Goal: Use online tool/utility: Utilize a website feature to perform a specific function

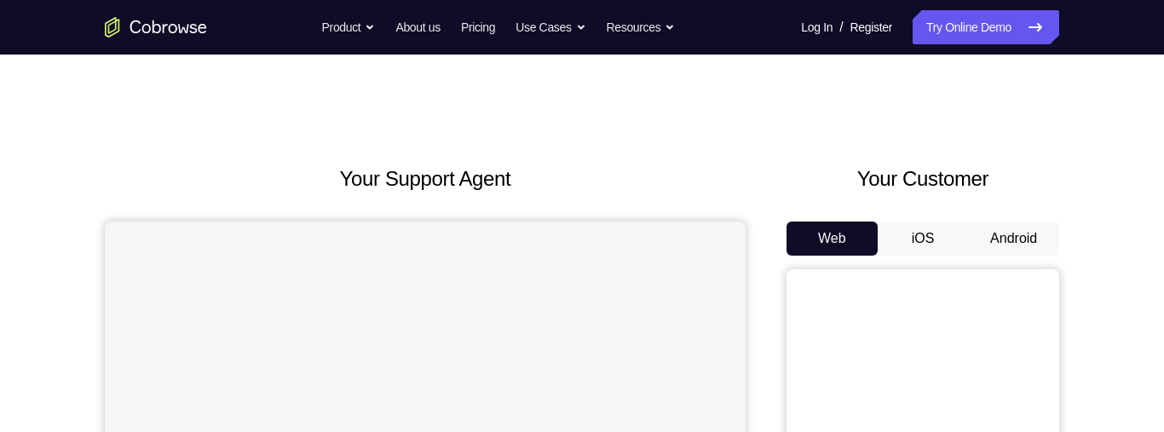
click at [1004, 233] on button "Android" at bounding box center [1013, 238] width 91 height 34
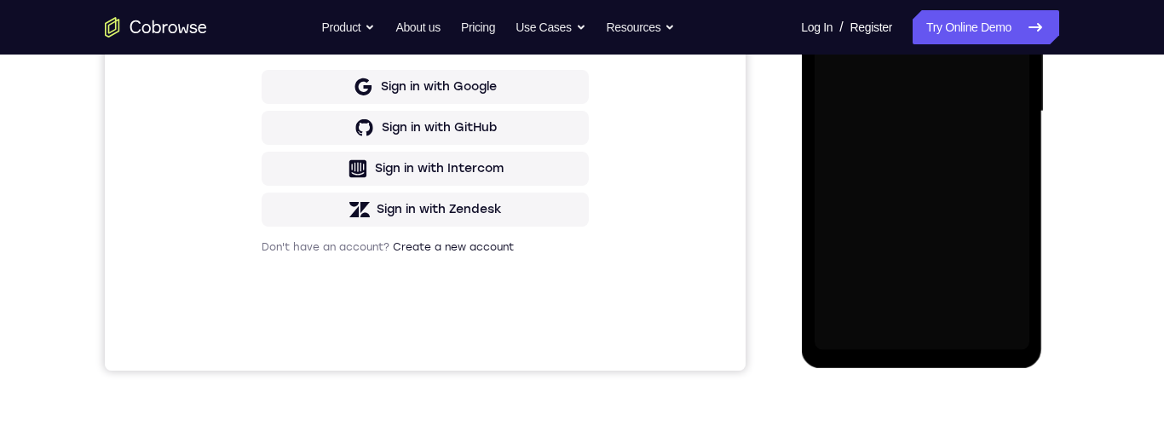
scroll to position [450, 0]
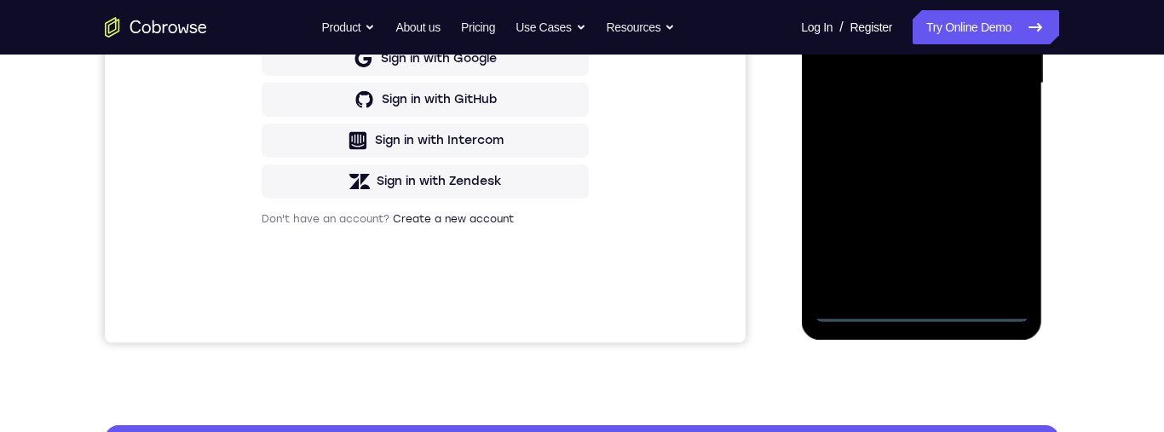
click at [929, 315] on div at bounding box center [921, 83] width 215 height 477
click at [999, 233] on div at bounding box center [921, 83] width 215 height 477
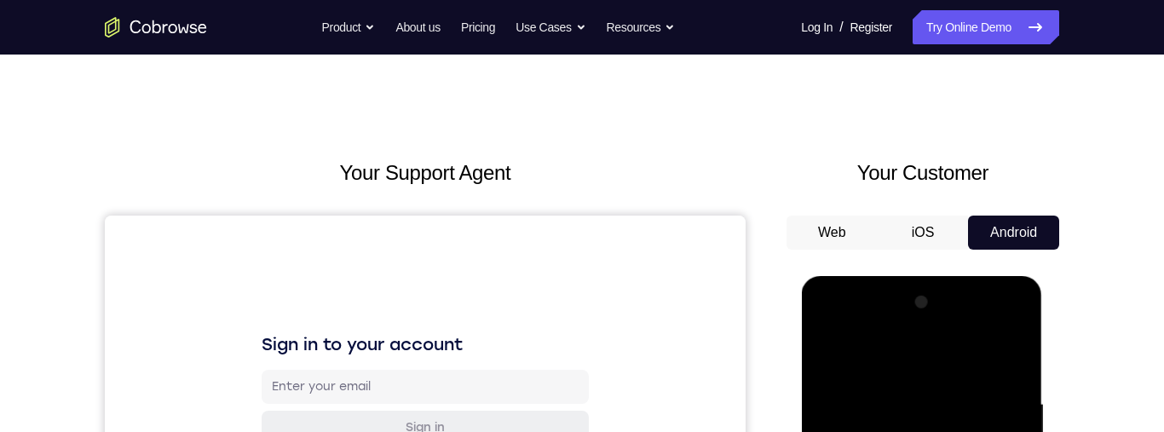
scroll to position [44, 0]
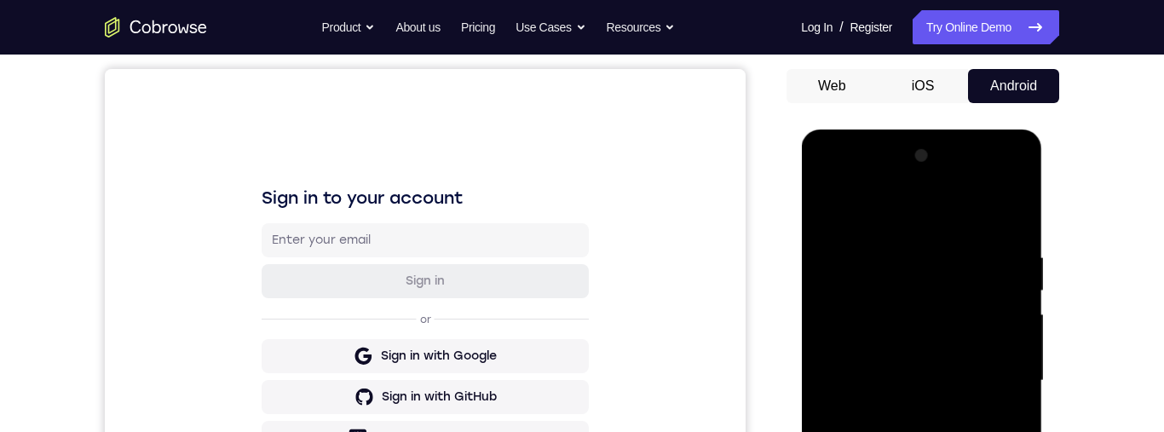
scroll to position [191, 0]
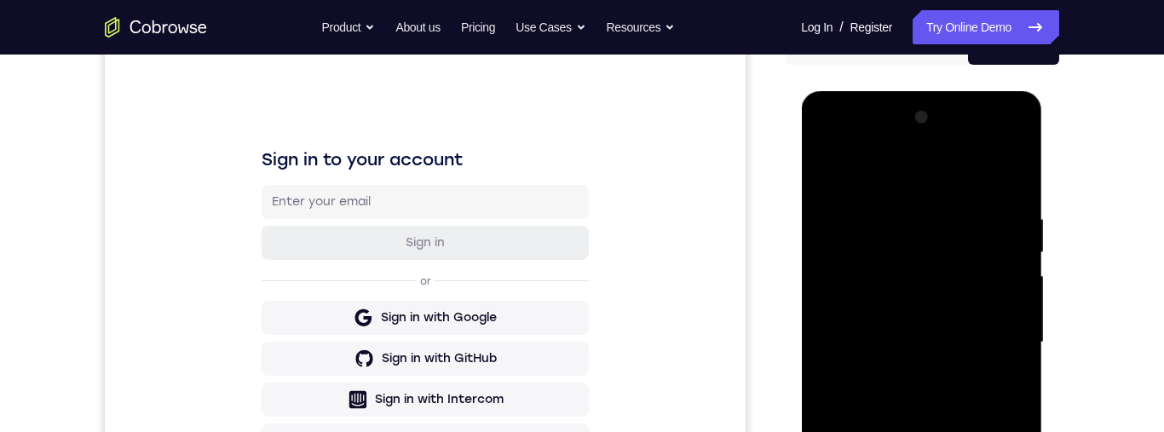
click at [995, 337] on div at bounding box center [921, 342] width 215 height 477
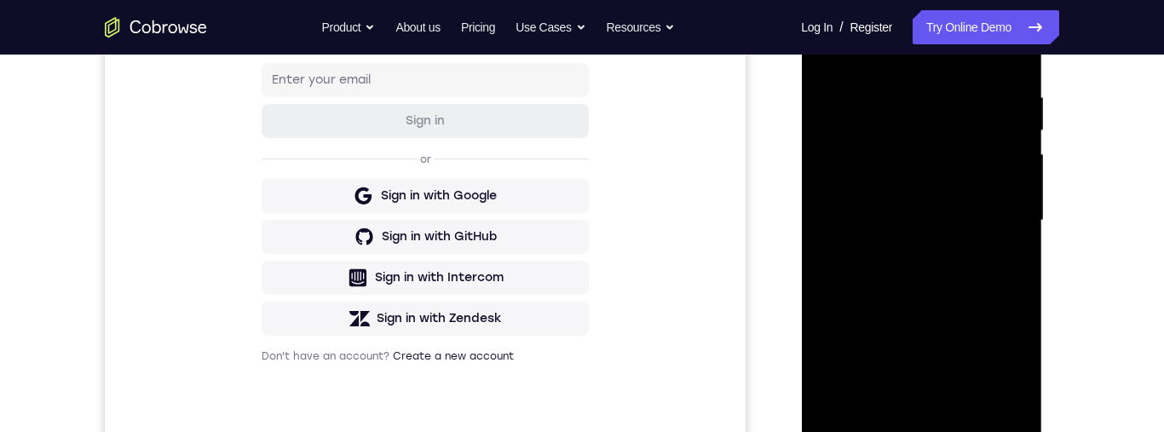
scroll to position [473, 0]
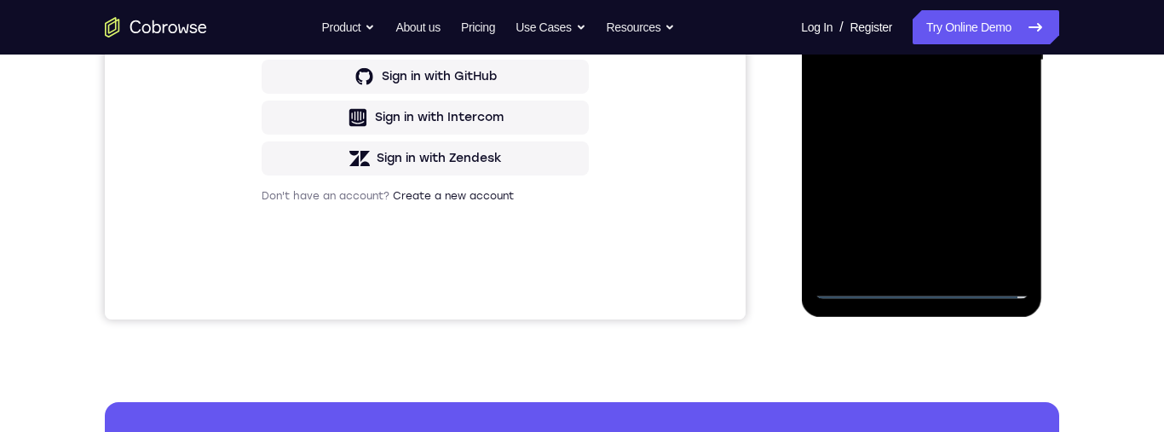
click at [908, 265] on div at bounding box center [921, 60] width 215 height 477
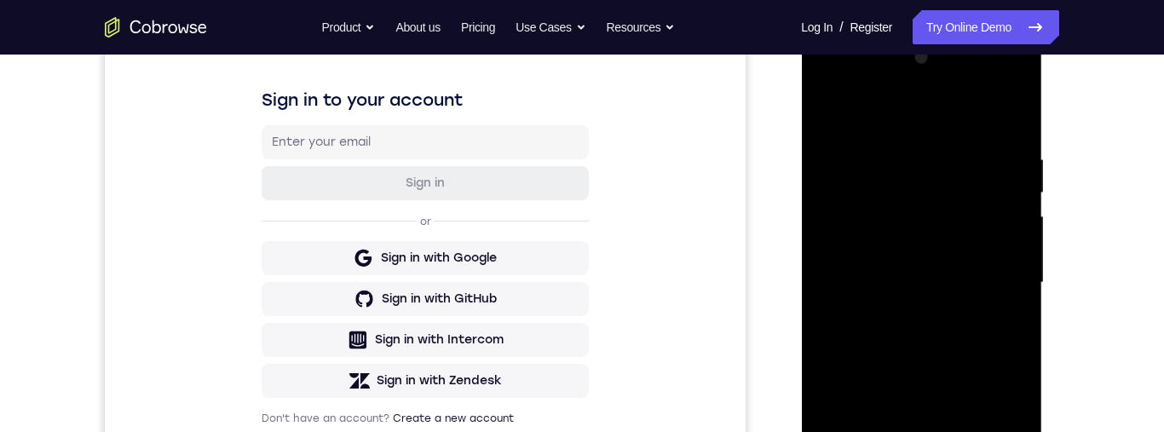
scroll to position [261, 0]
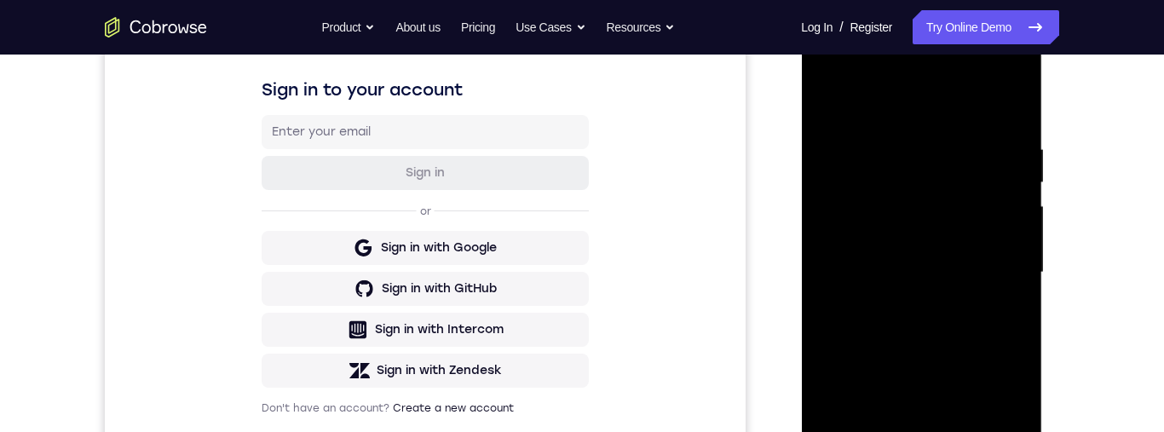
click at [996, 252] on div at bounding box center [921, 272] width 215 height 477
click at [974, 227] on div at bounding box center [921, 272] width 215 height 477
click at [997, 273] on div at bounding box center [921, 272] width 215 height 477
click at [991, 331] on div at bounding box center [921, 272] width 215 height 477
click at [977, 318] on div at bounding box center [921, 272] width 215 height 477
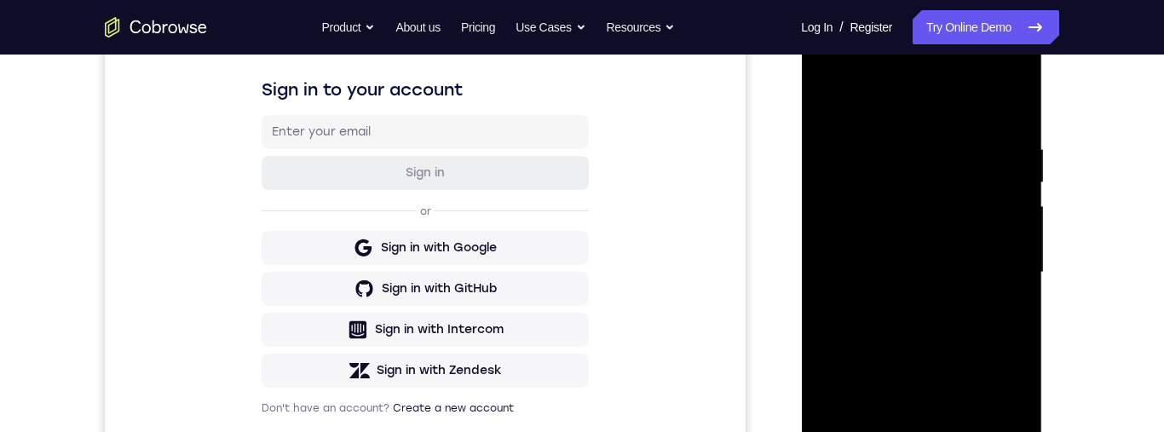
click at [1000, 327] on div at bounding box center [921, 272] width 215 height 477
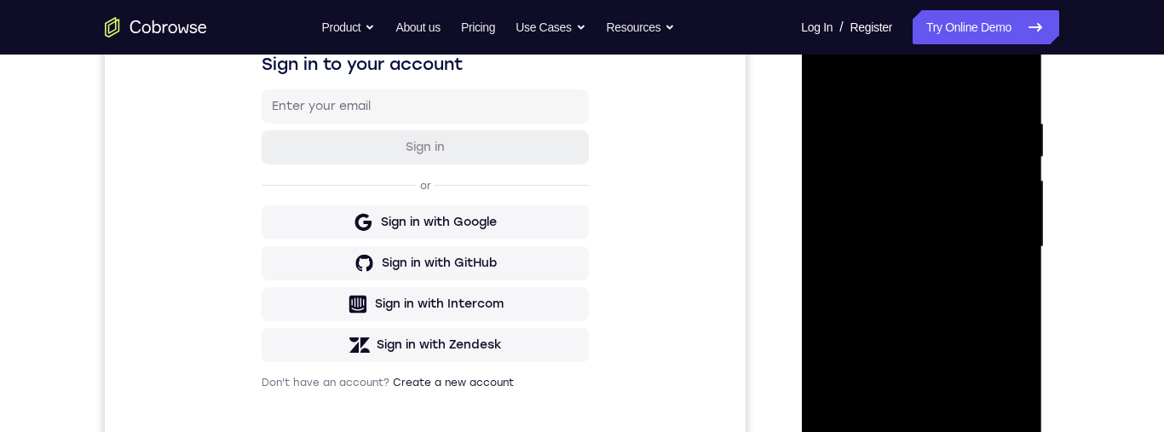
scroll to position [364, 0]
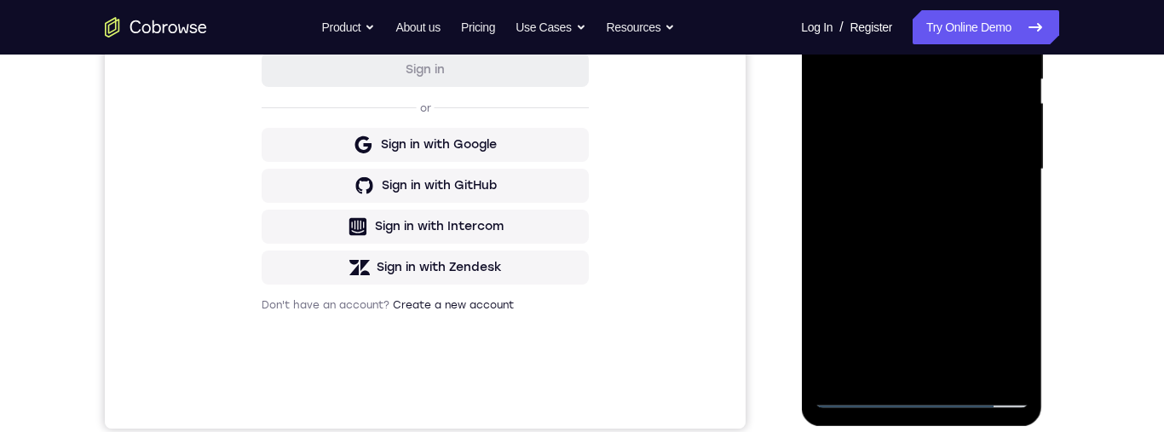
click at [986, 251] on div at bounding box center [921, 169] width 215 height 477
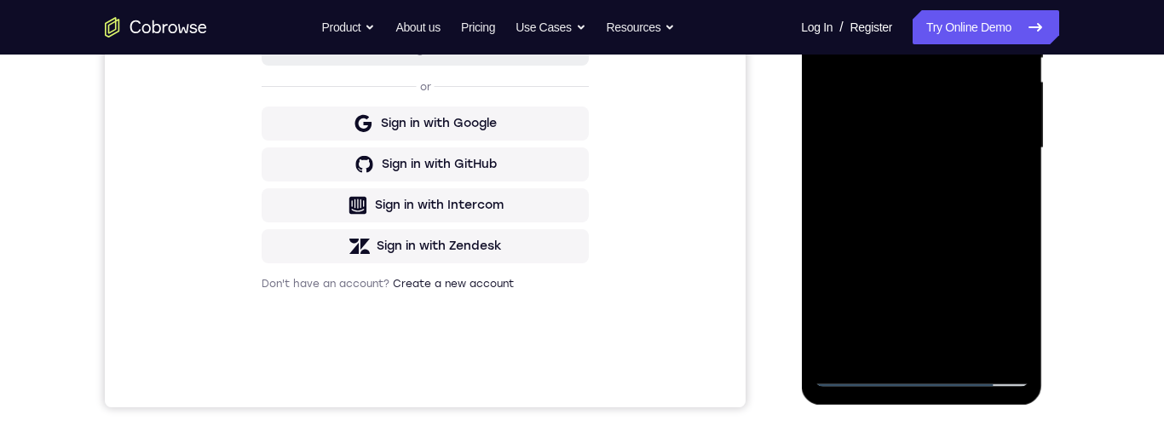
scroll to position [387, 0]
click at [1021, 331] on div at bounding box center [921, 146] width 215 height 477
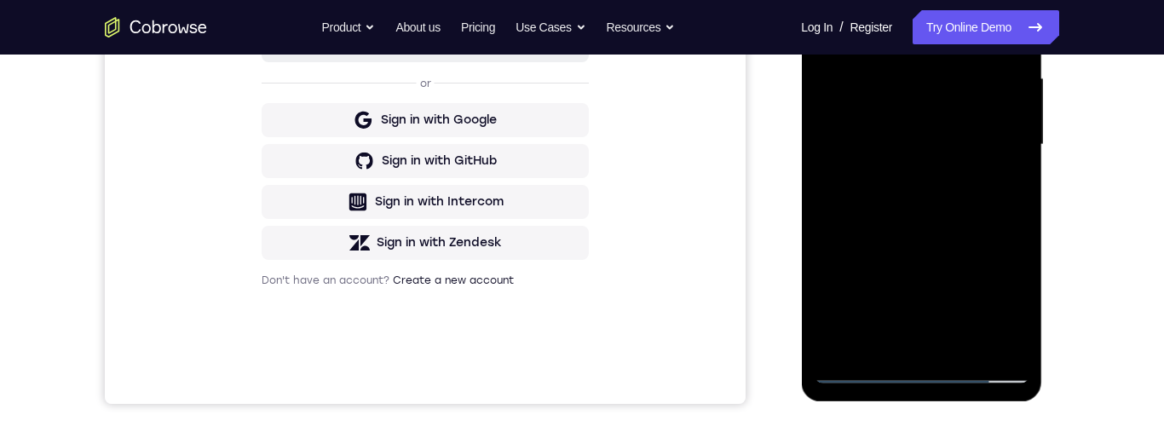
scroll to position [381, 0]
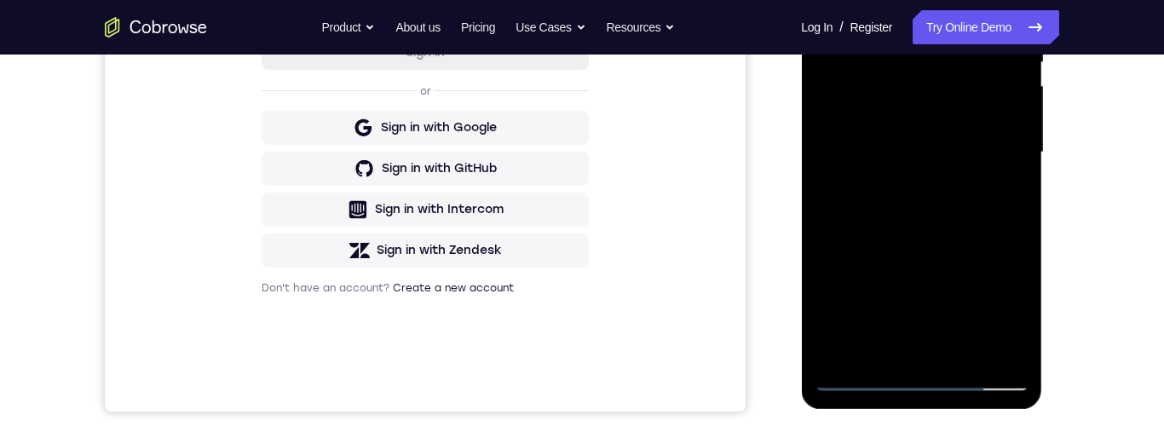
click at [1013, 221] on div at bounding box center [921, 152] width 215 height 477
click at [963, 352] on div at bounding box center [921, 151] width 215 height 477
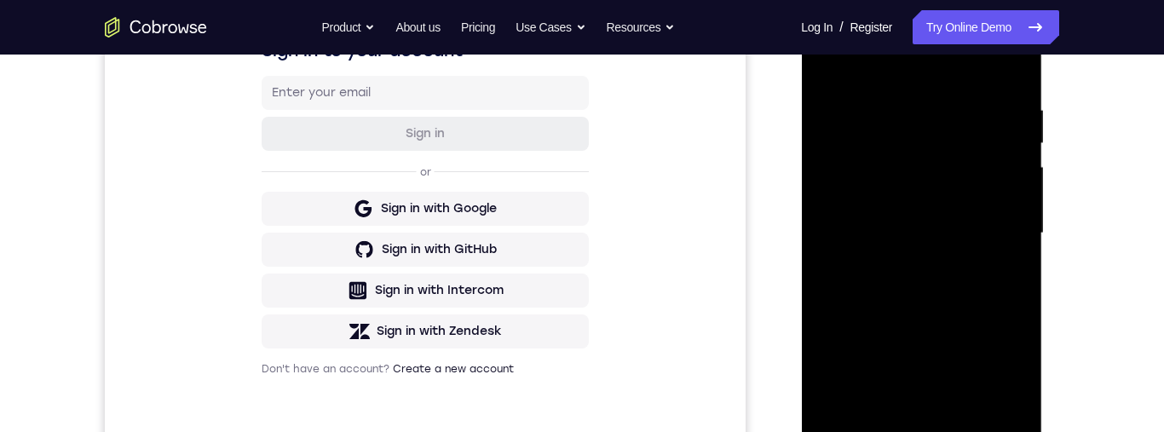
scroll to position [316, 0]
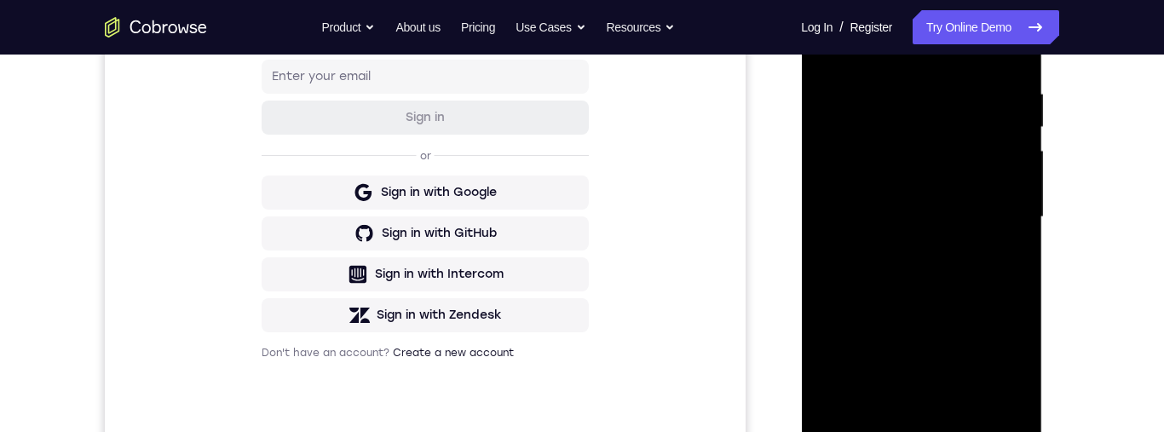
click at [980, 307] on div at bounding box center [921, 217] width 215 height 477
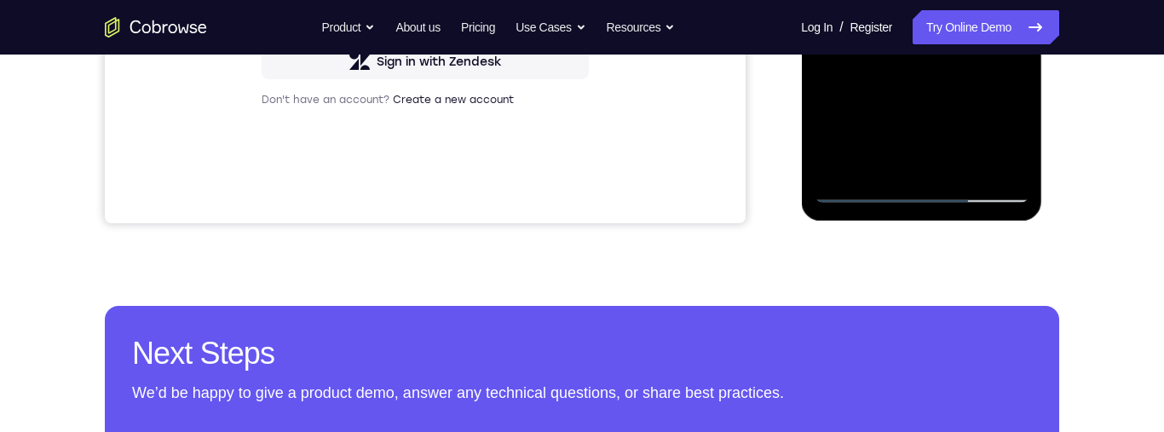
scroll to position [566, 0]
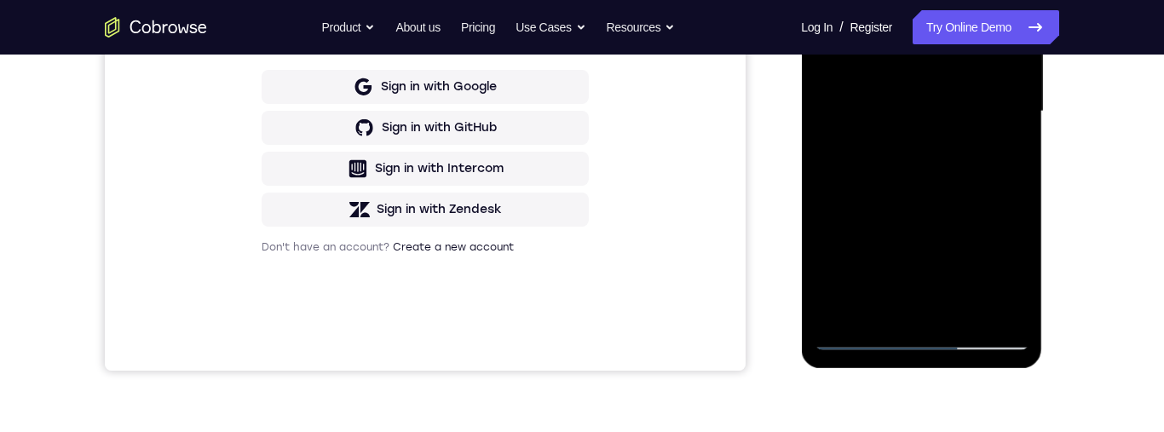
click at [999, 158] on div at bounding box center [921, 111] width 215 height 477
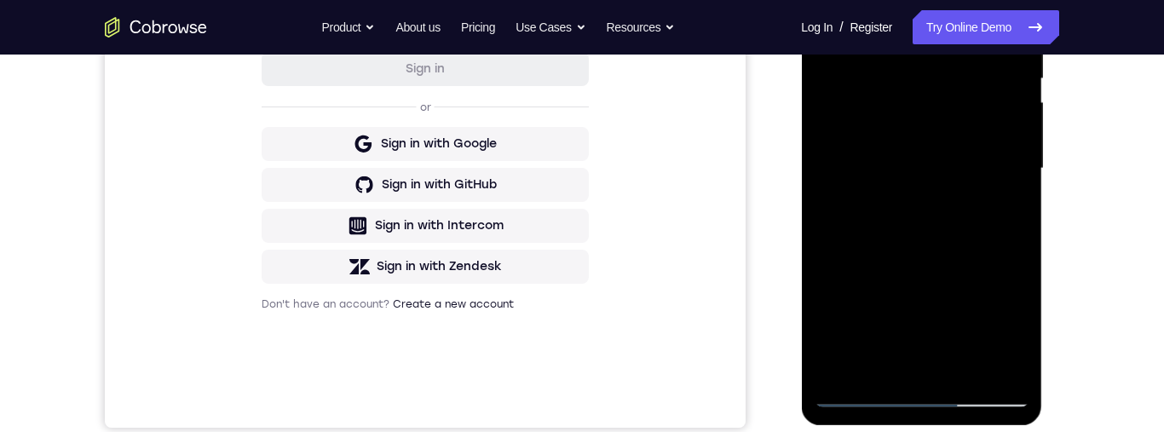
scroll to position [353, 0]
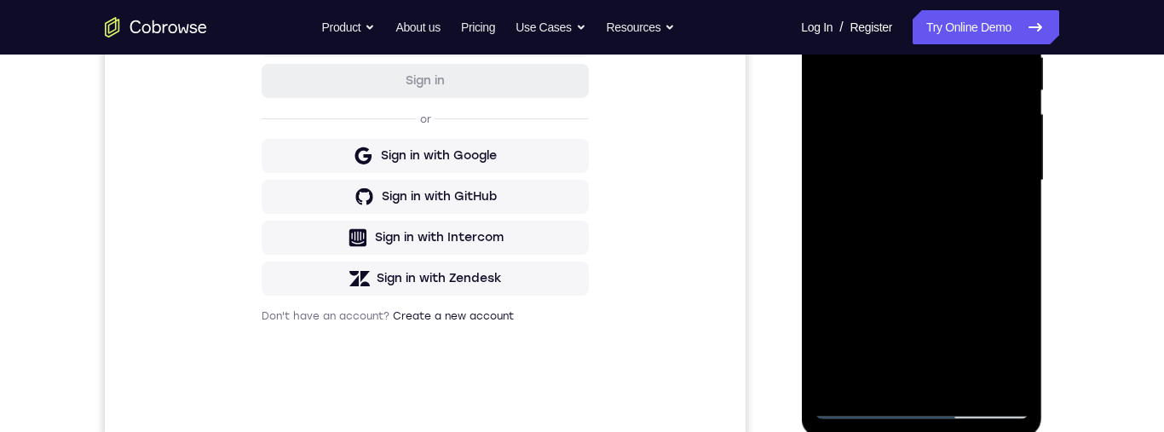
click at [876, 72] on div at bounding box center [921, 180] width 215 height 477
click at [876, 90] on div at bounding box center [921, 180] width 215 height 477
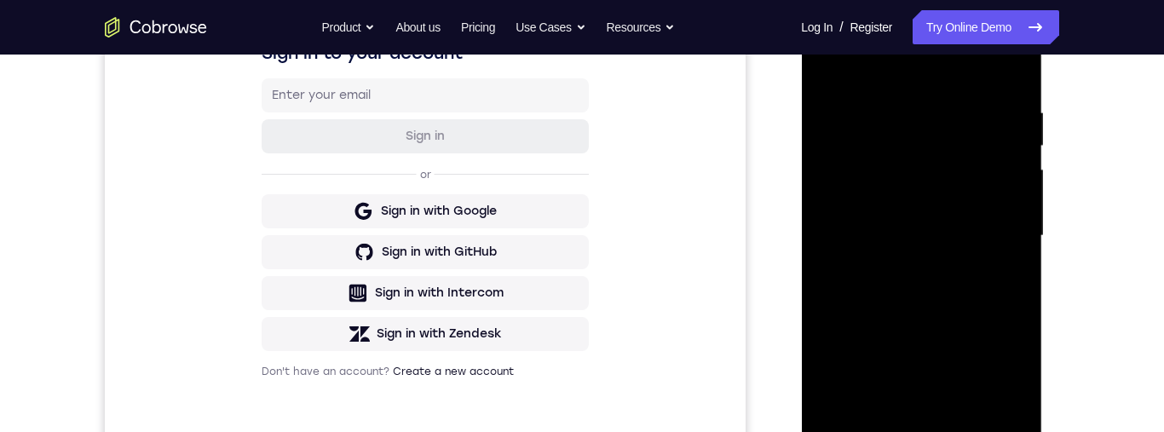
click at [871, 284] on div at bounding box center [921, 235] width 215 height 477
click at [907, 286] on div at bounding box center [921, 235] width 215 height 477
click at [998, 293] on div at bounding box center [921, 235] width 215 height 477
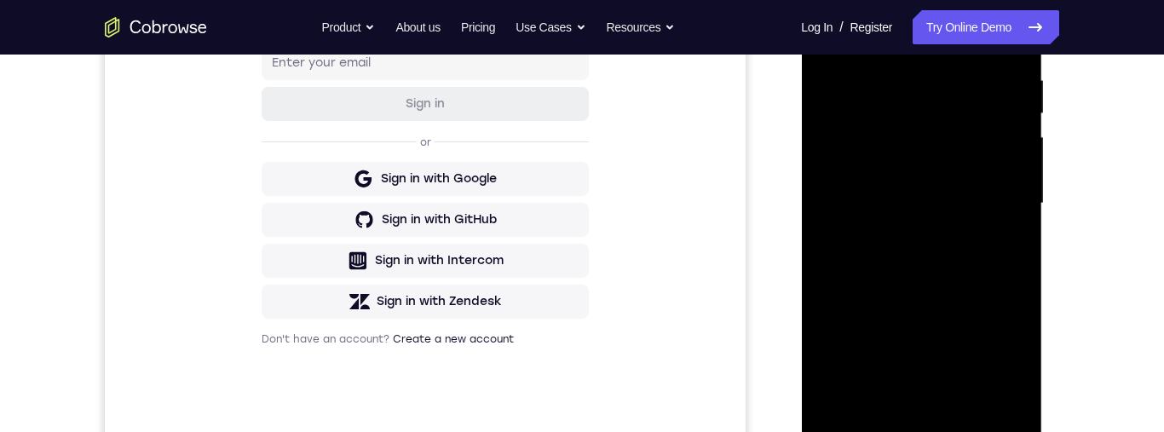
scroll to position [423, 0]
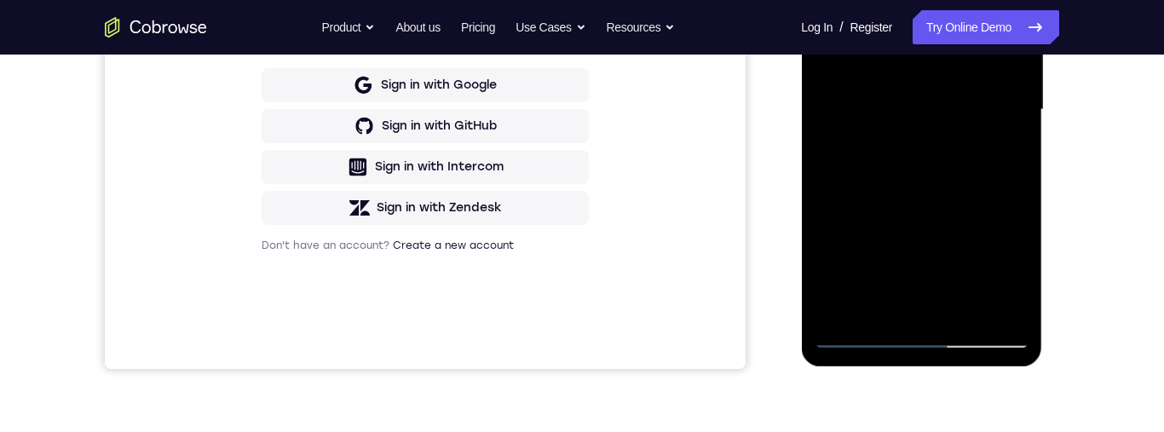
click at [1005, 303] on div at bounding box center [921, 109] width 215 height 477
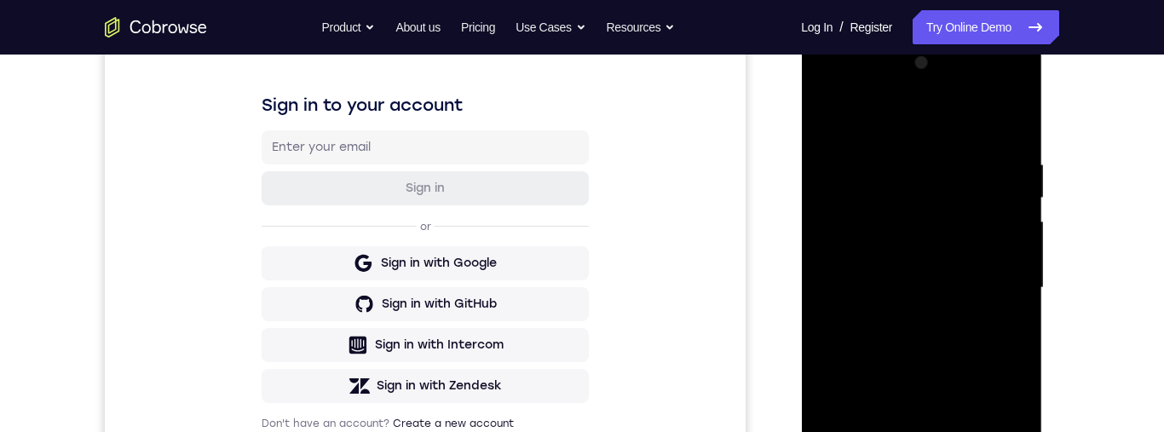
scroll to position [187, 0]
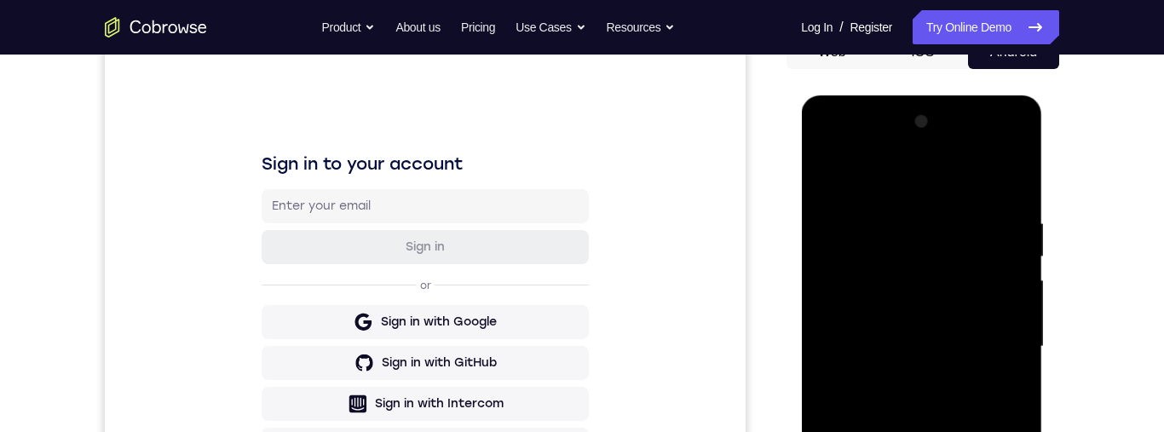
click at [831, 181] on div at bounding box center [921, 346] width 215 height 477
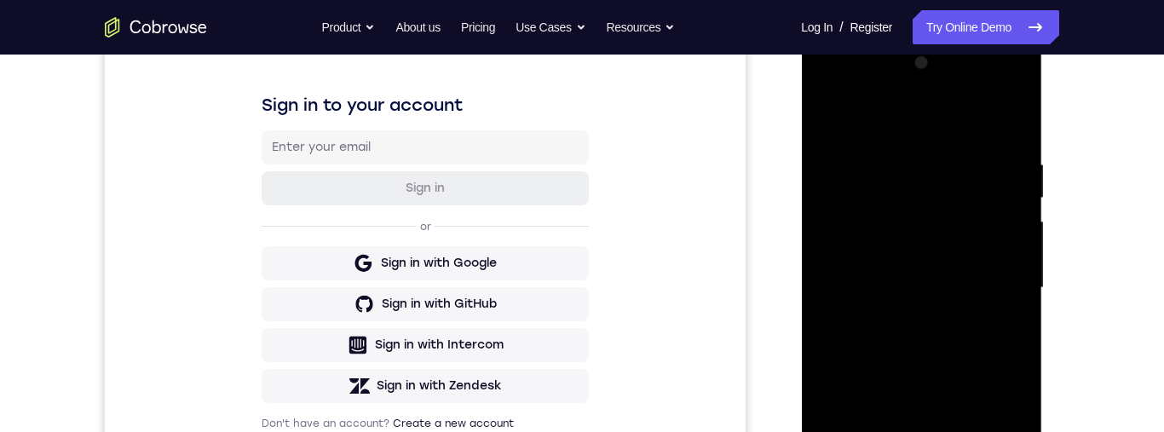
scroll to position [227, 0]
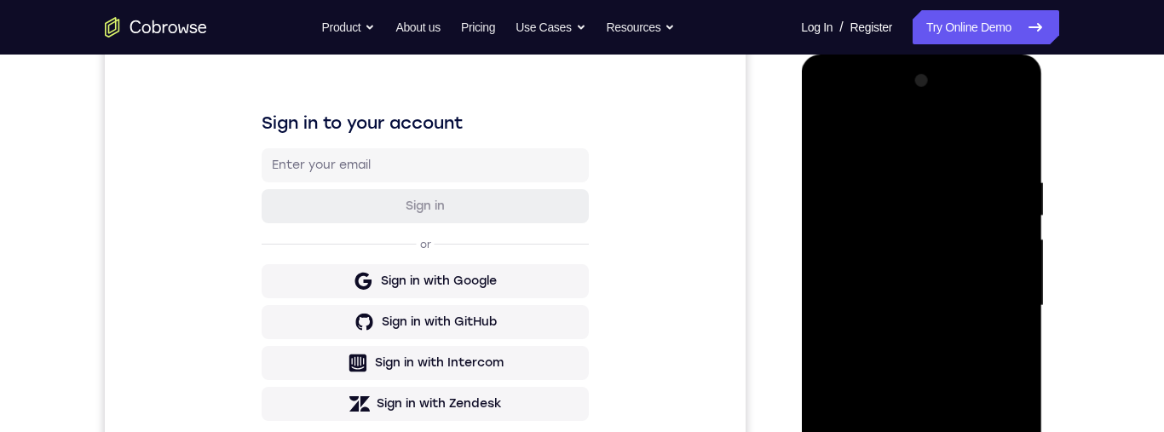
click at [829, 129] on div at bounding box center [921, 305] width 215 height 477
click at [894, 170] on div at bounding box center [921, 305] width 215 height 477
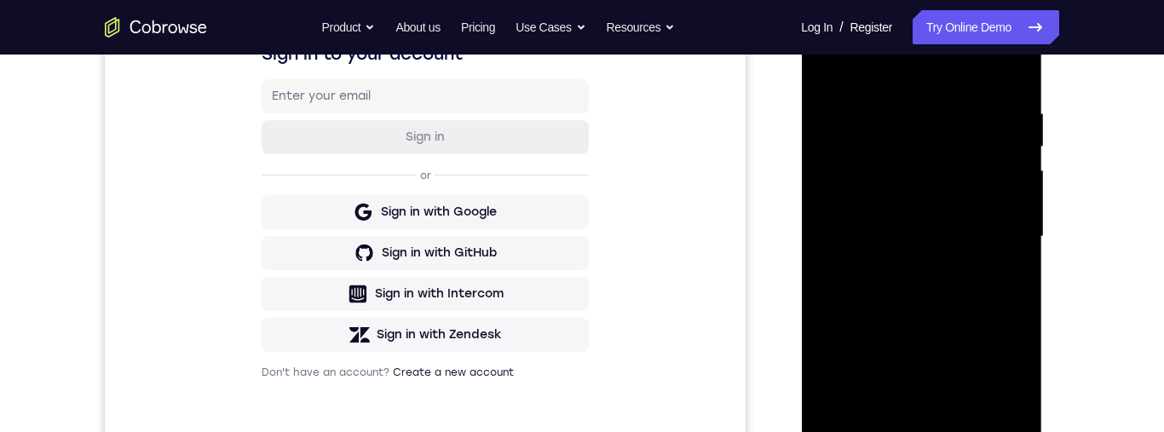
scroll to position [264, 0]
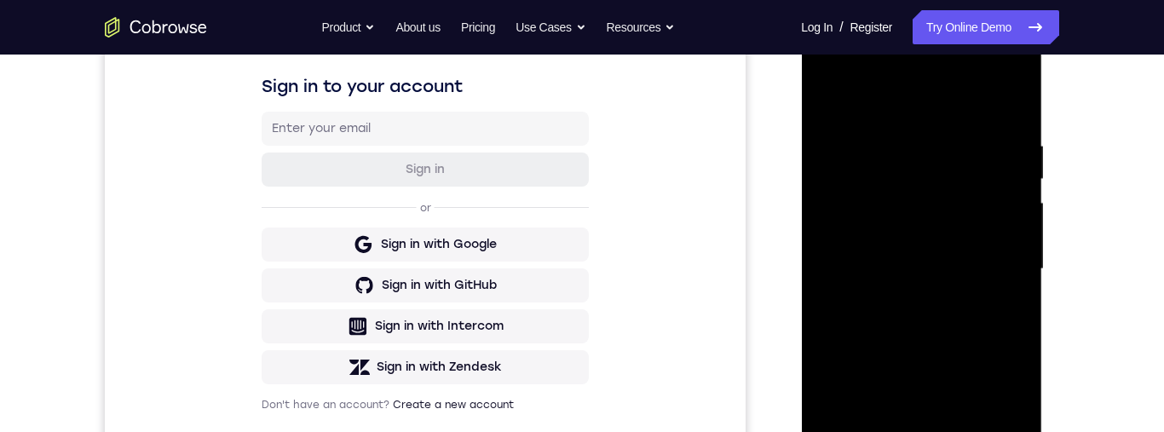
click at [989, 270] on div at bounding box center [921, 269] width 215 height 477
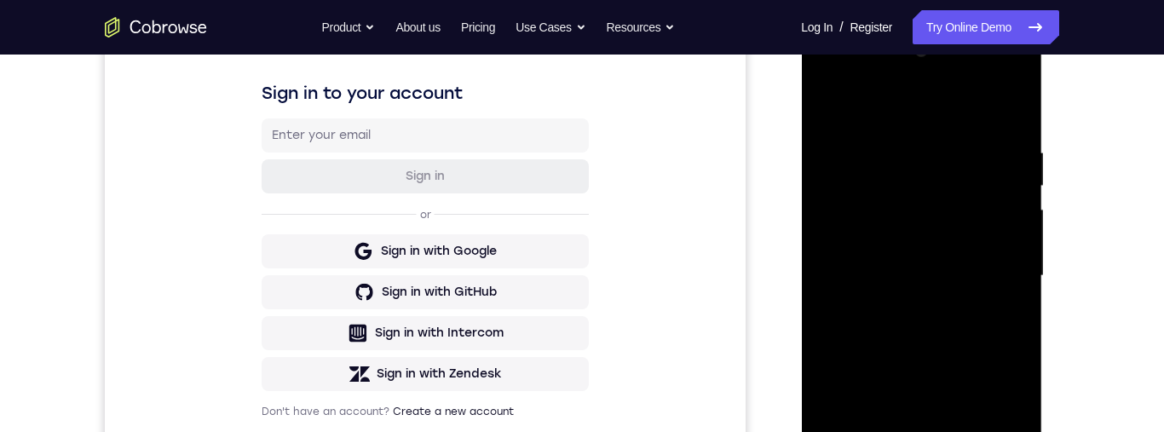
scroll to position [251, 0]
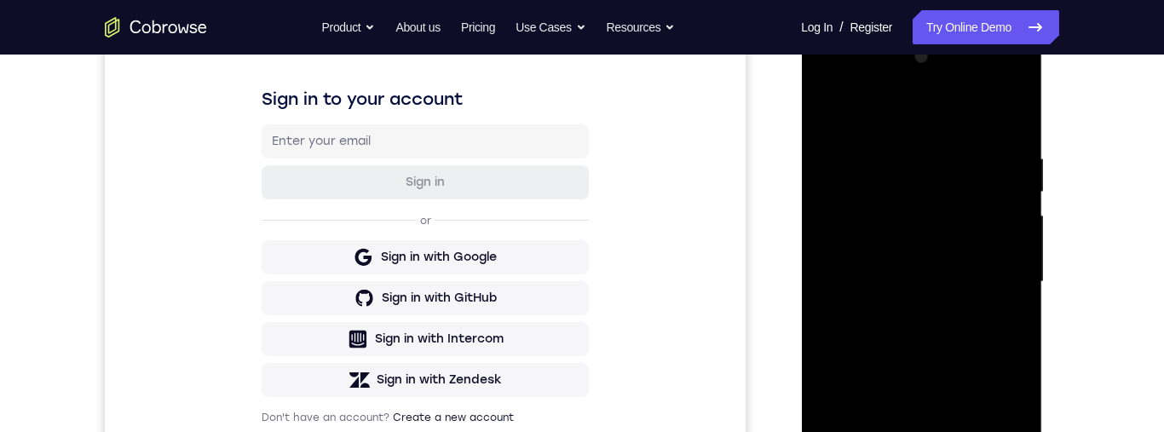
click at [1019, 120] on div at bounding box center [921, 281] width 215 height 477
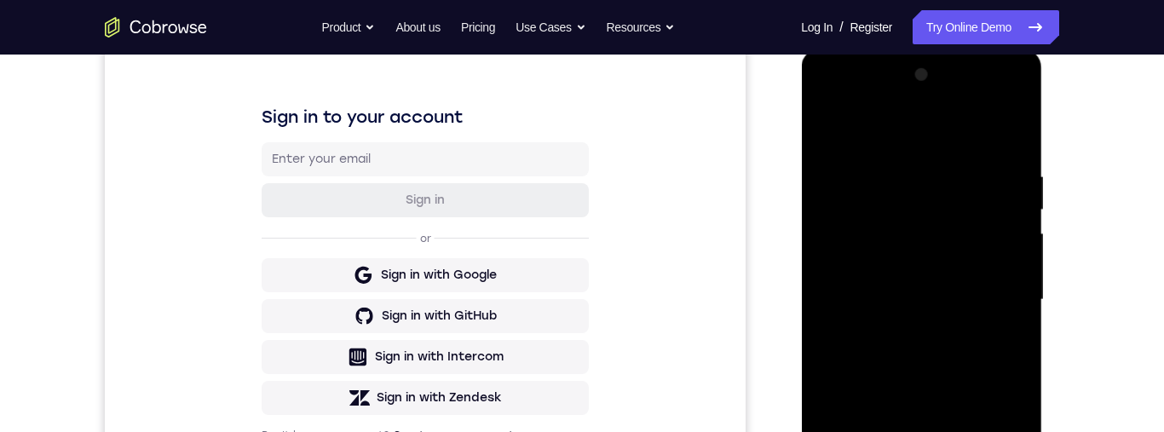
scroll to position [238, 0]
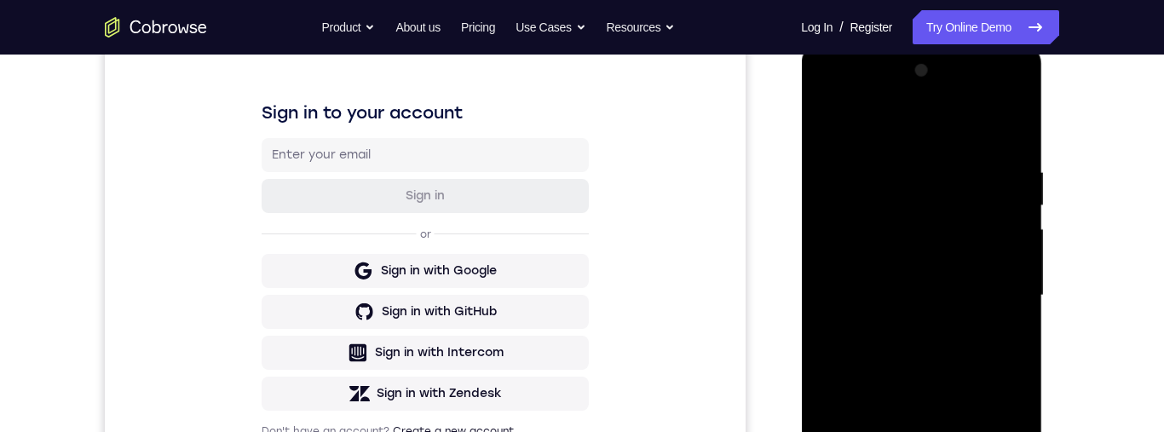
click at [1005, 171] on div at bounding box center [921, 295] width 215 height 477
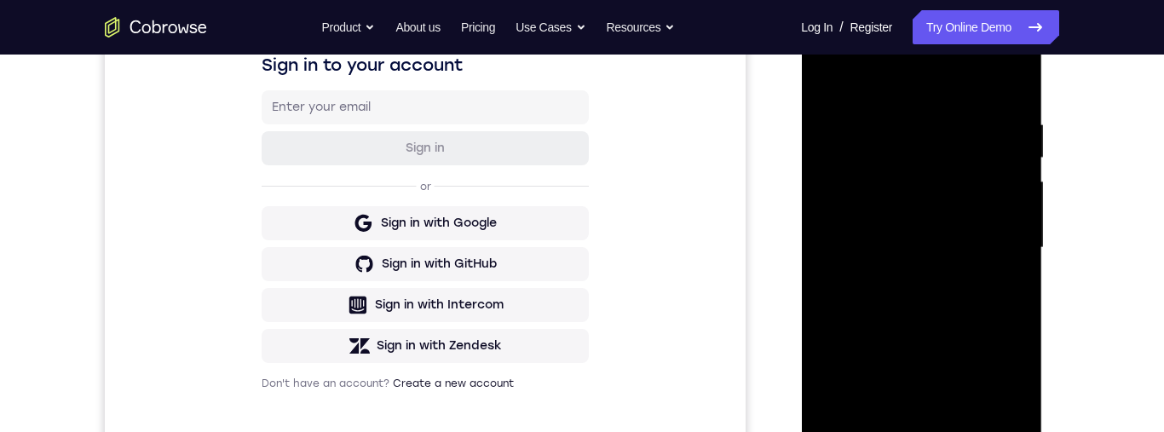
scroll to position [243, 0]
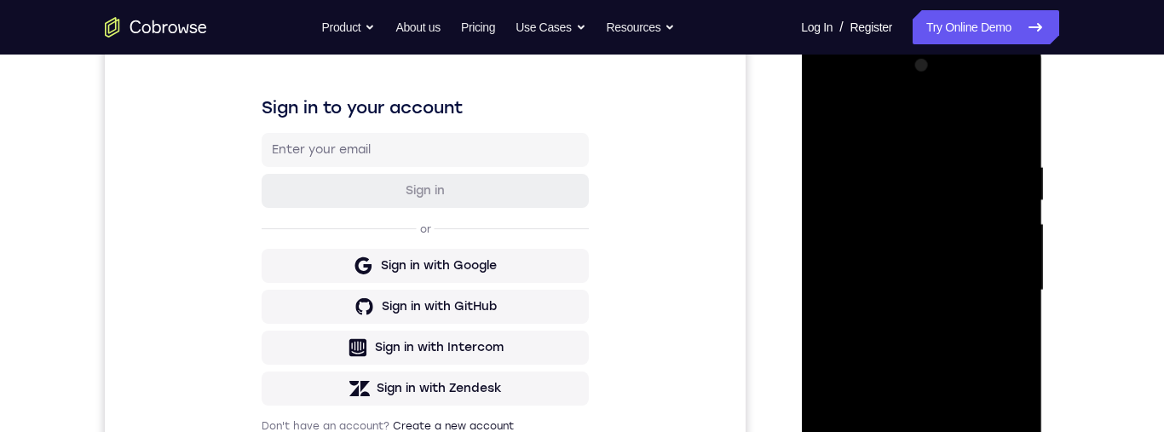
click at [1013, 128] on div at bounding box center [921, 290] width 215 height 477
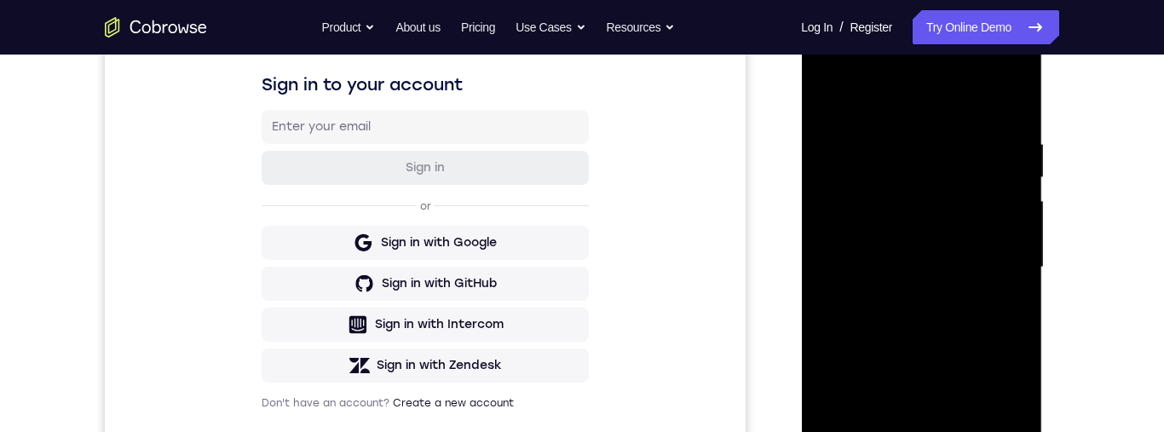
click at [1108, 258] on div "Your Support Agent Your Customer Web iOS Android Next Steps We’d be happy to gi…" at bounding box center [582, 351] width 1090 height 1124
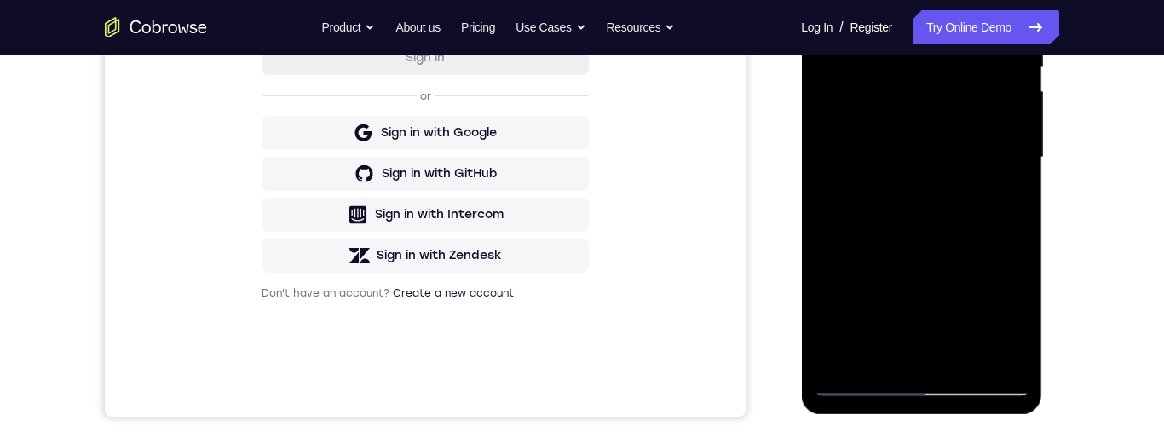
scroll to position [436, 0]
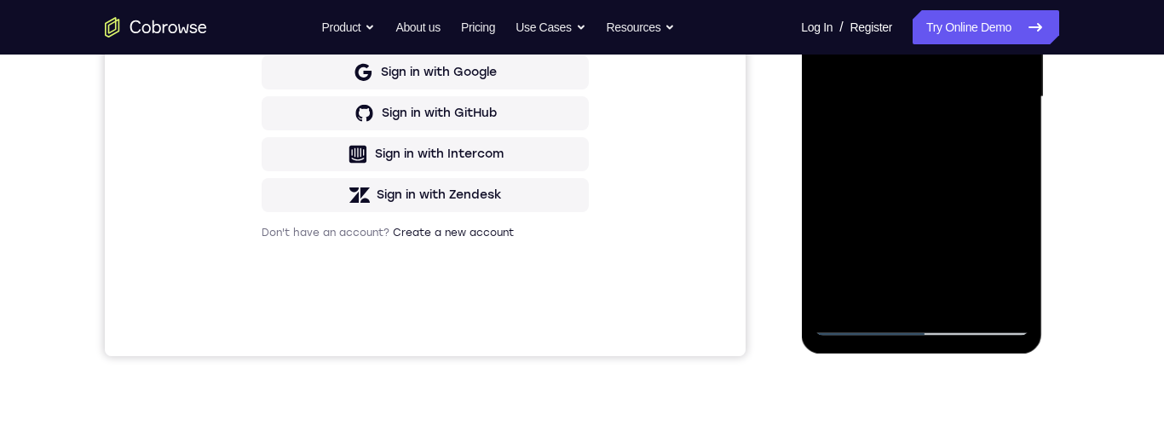
click at [883, 292] on div at bounding box center [921, 97] width 215 height 477
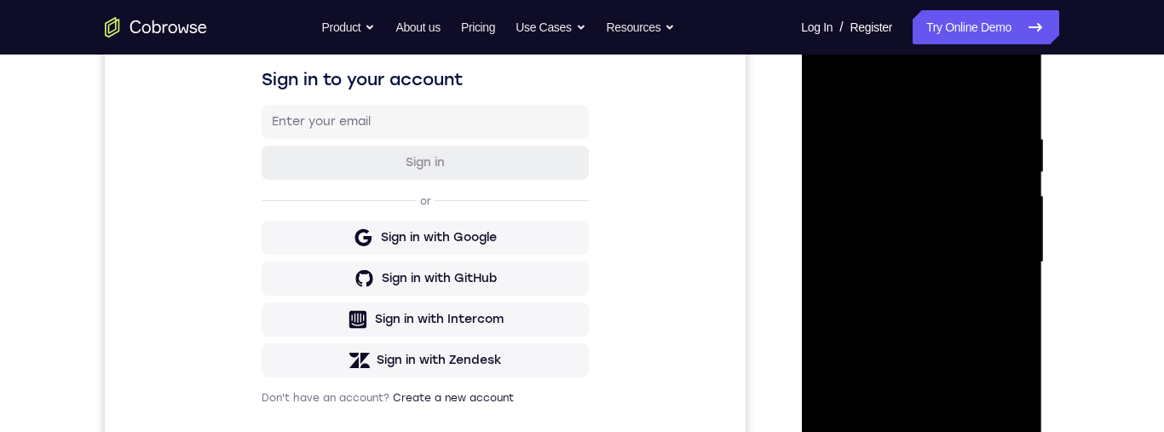
scroll to position [239, 0]
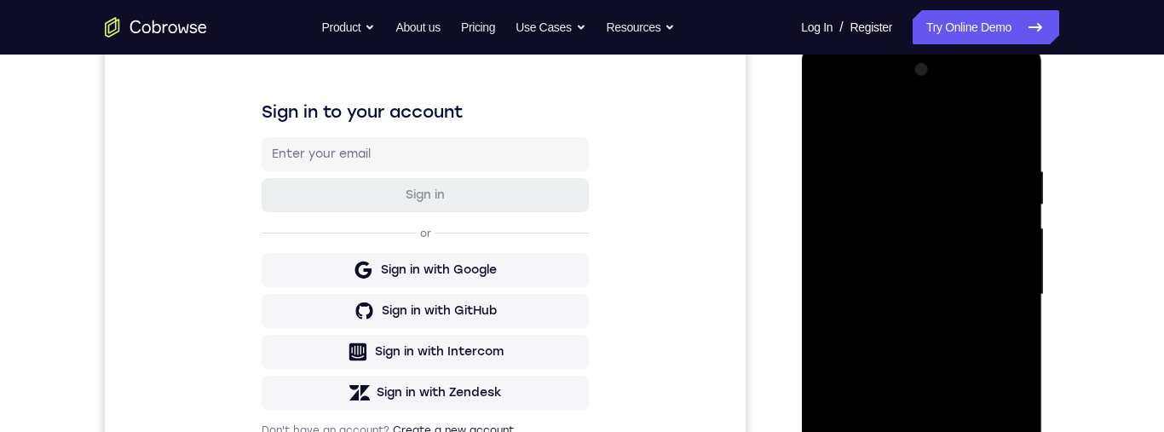
click at [1002, 132] on div at bounding box center [921, 294] width 215 height 477
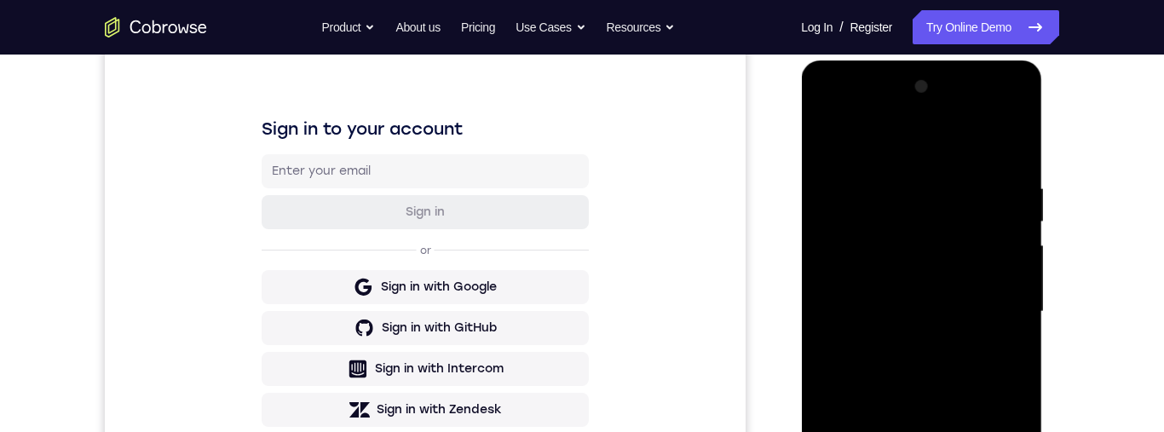
click at [825, 189] on div at bounding box center [921, 311] width 215 height 477
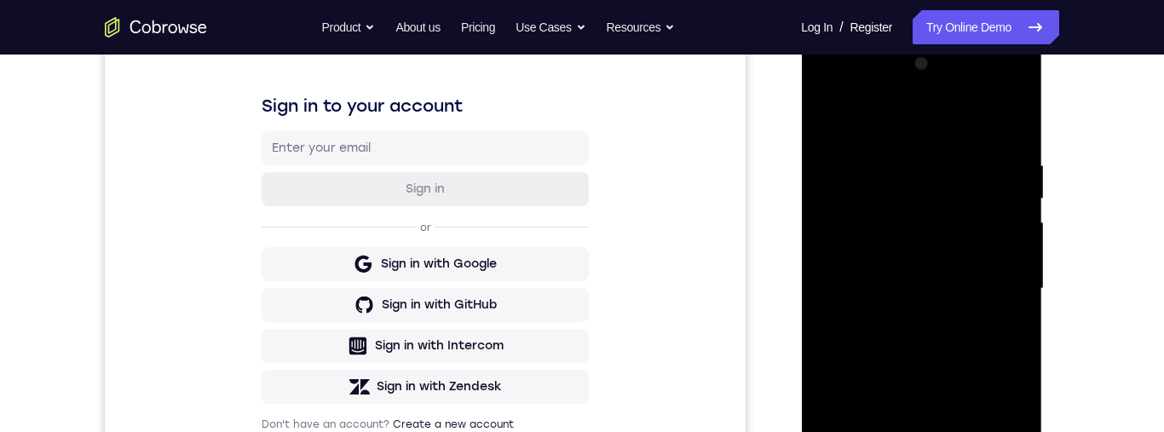
scroll to position [244, 0]
click at [1009, 119] on div at bounding box center [921, 289] width 215 height 477
click at [966, 120] on div at bounding box center [921, 289] width 215 height 477
click at [834, 208] on div at bounding box center [921, 289] width 215 height 477
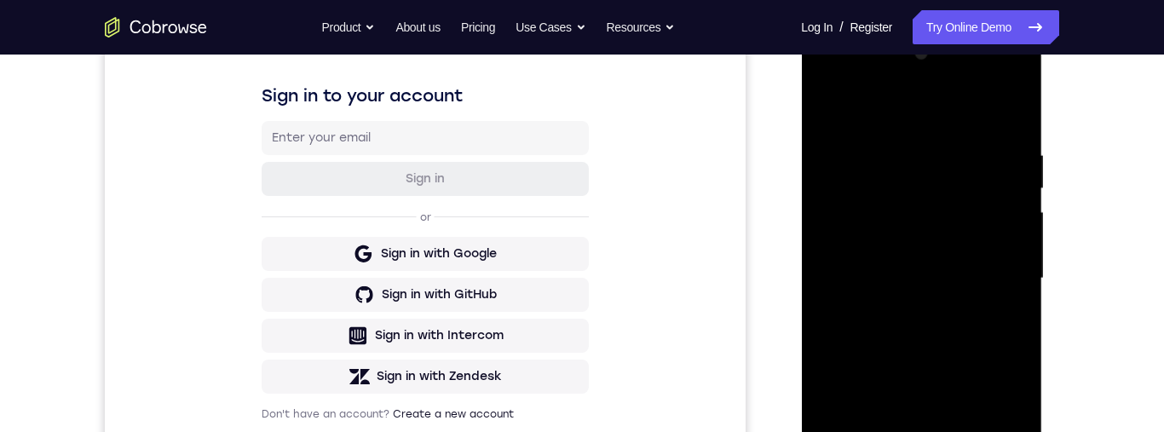
scroll to position [290, 0]
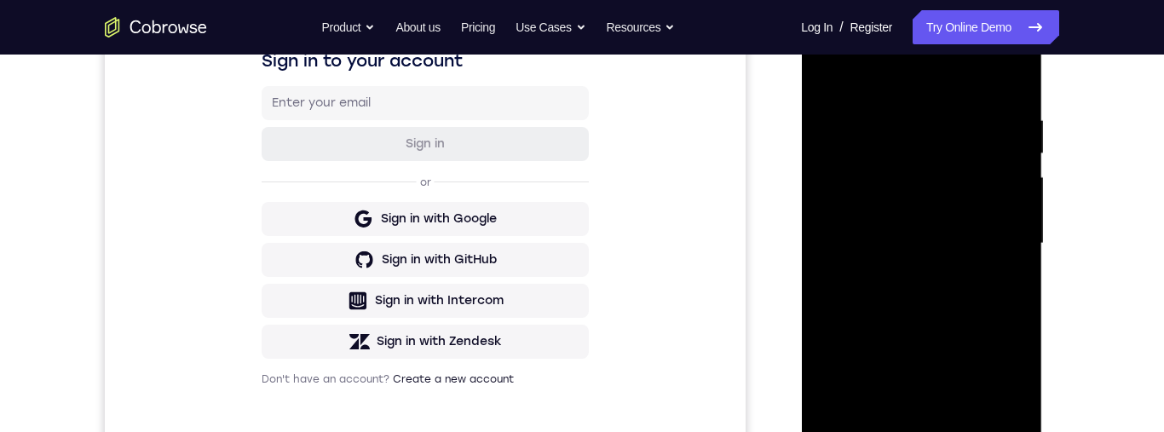
click at [1007, 247] on div at bounding box center [921, 243] width 215 height 477
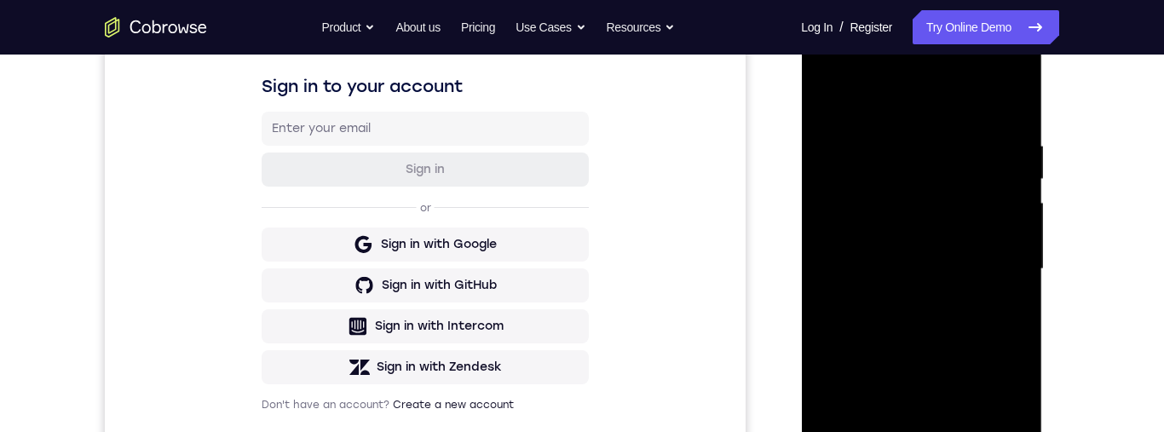
scroll to position [228, 0]
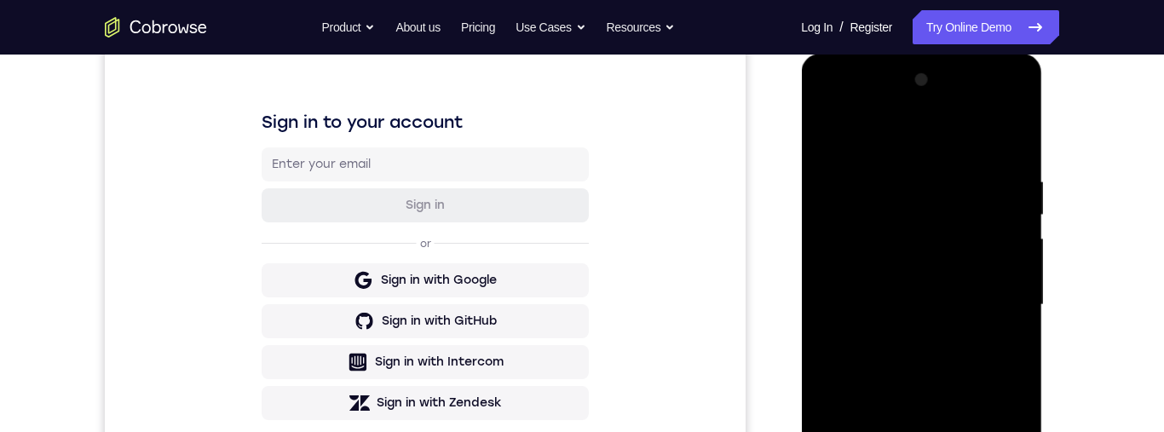
click at [1013, 144] on div at bounding box center [921, 304] width 215 height 477
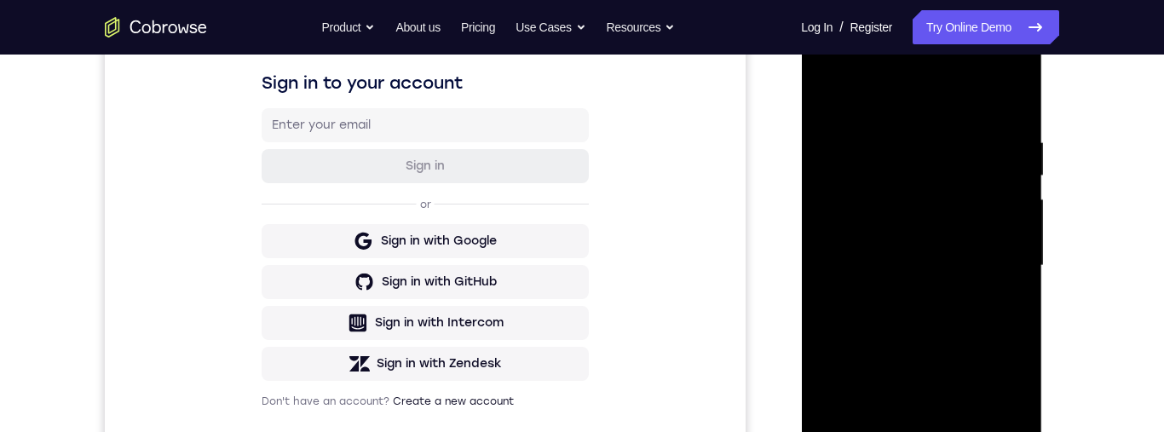
scroll to position [204, 0]
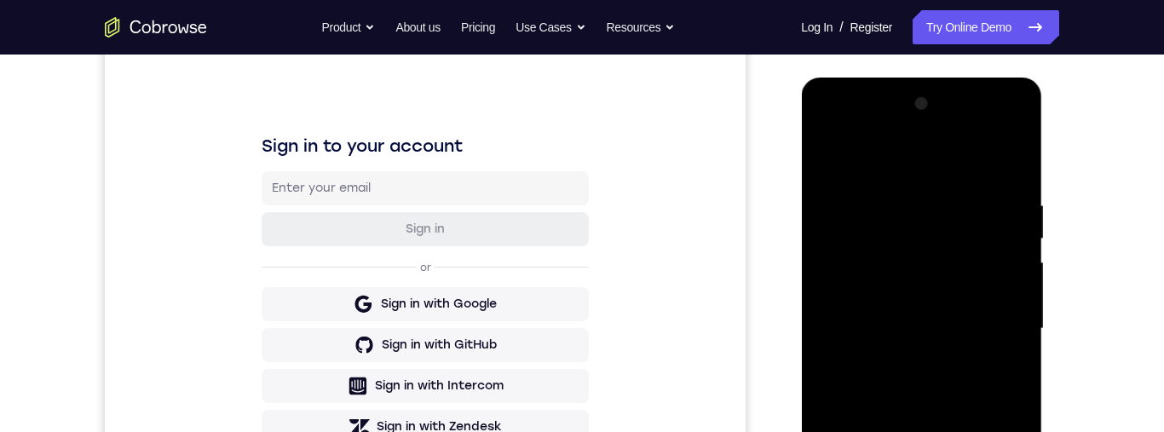
click at [897, 159] on div at bounding box center [921, 328] width 215 height 477
click at [826, 280] on div at bounding box center [921, 328] width 215 height 477
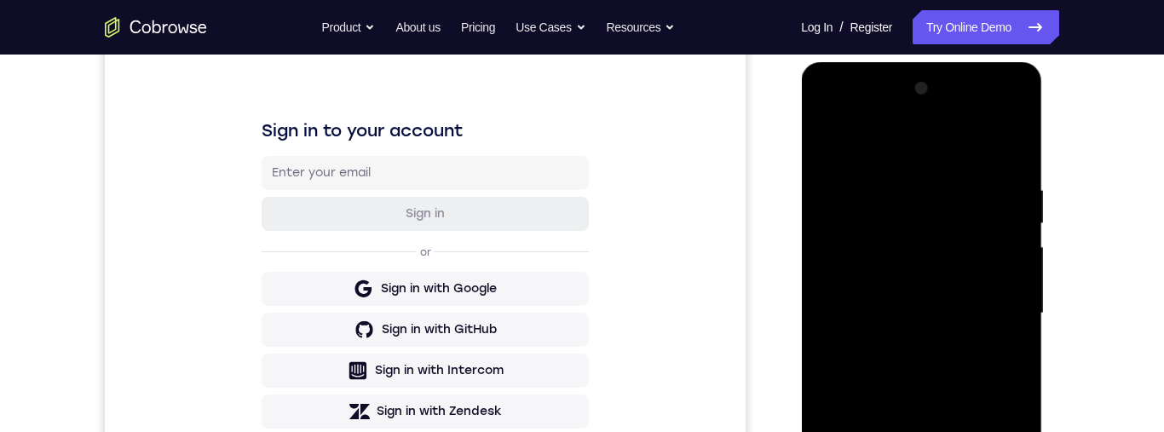
scroll to position [197, 0]
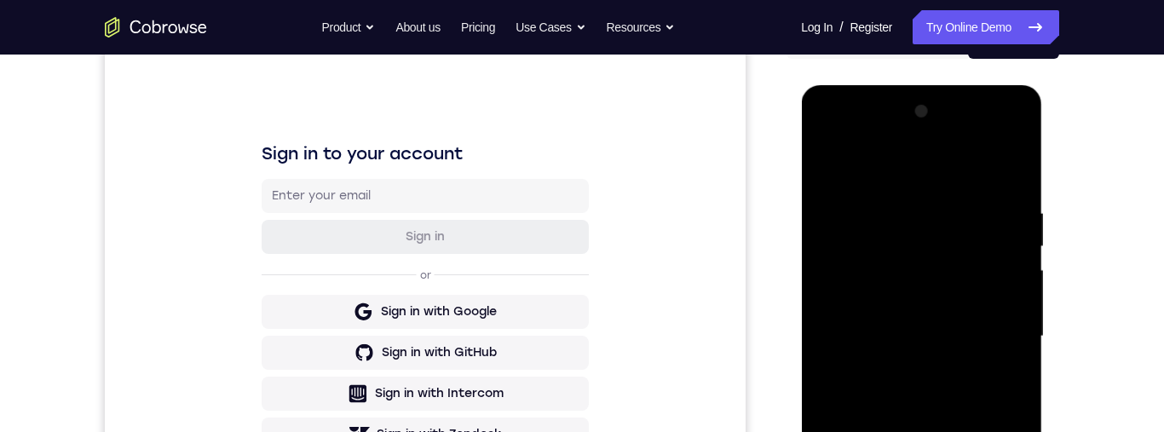
click at [823, 170] on div at bounding box center [921, 336] width 215 height 477
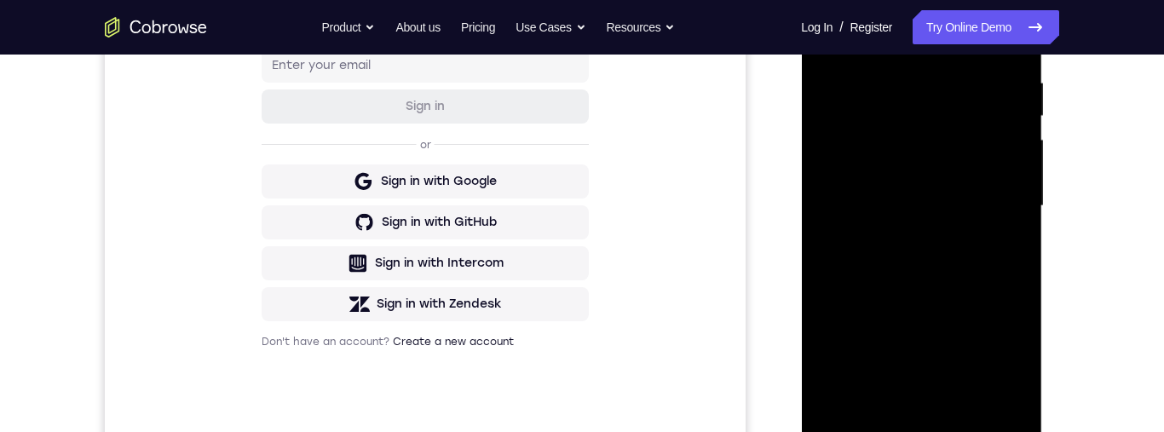
scroll to position [317, 0]
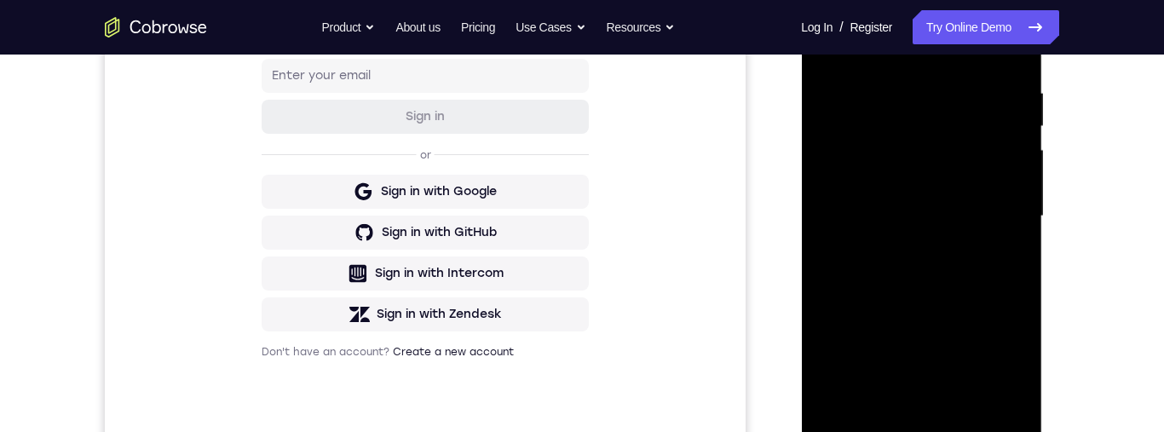
click at [848, 263] on div at bounding box center [921, 216] width 215 height 477
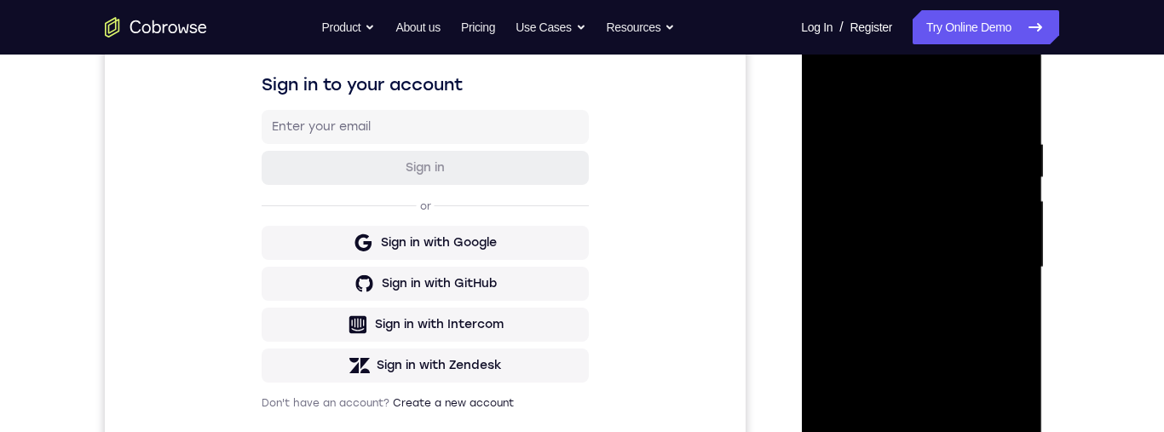
scroll to position [230, 0]
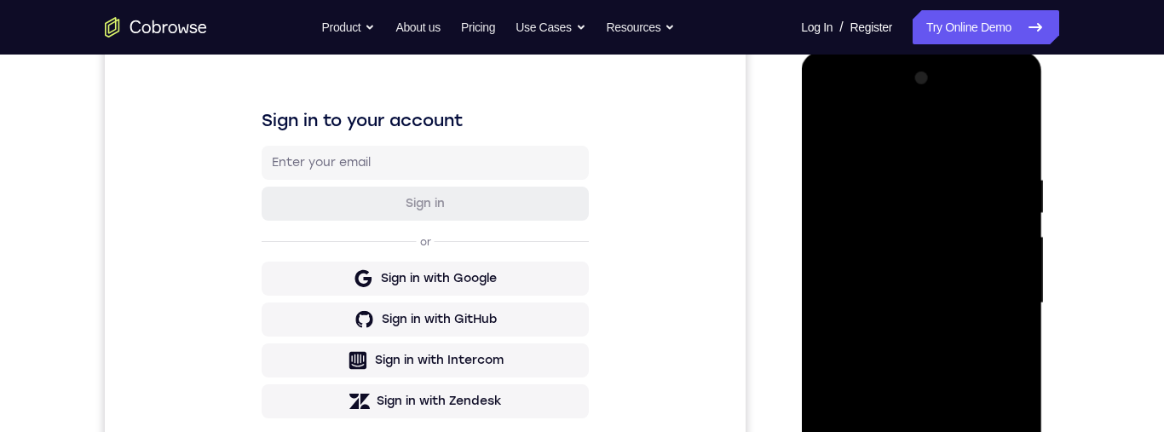
click at [1012, 132] on div at bounding box center [921, 303] width 215 height 477
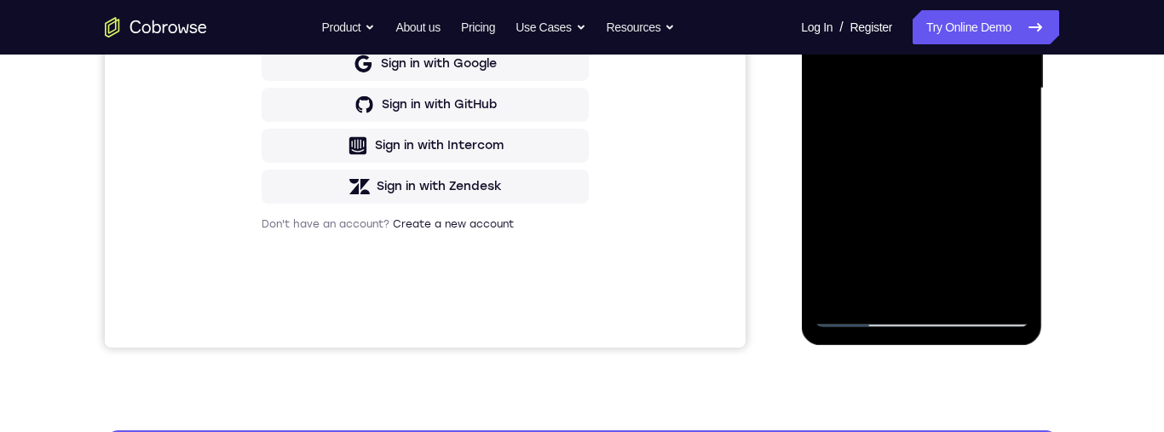
scroll to position [512, 0]
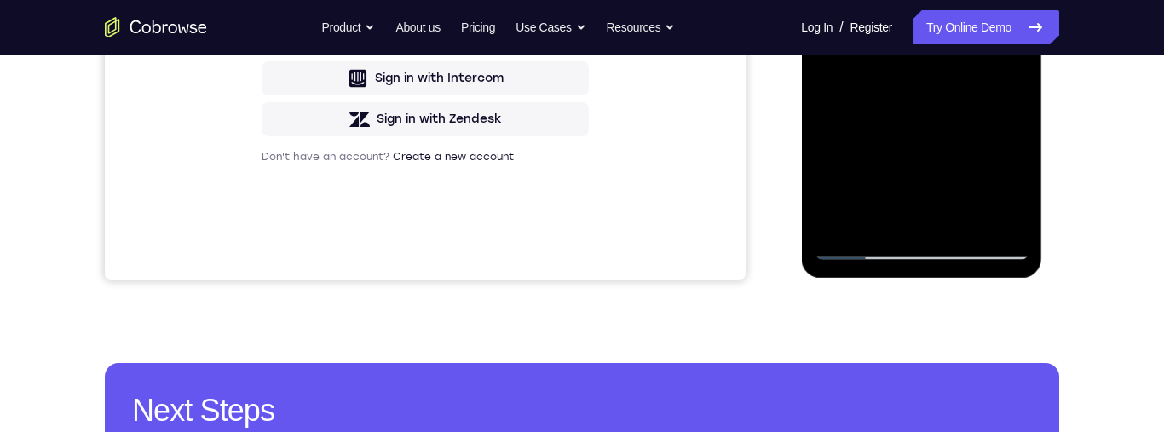
click at [879, 227] on div at bounding box center [921, 21] width 215 height 477
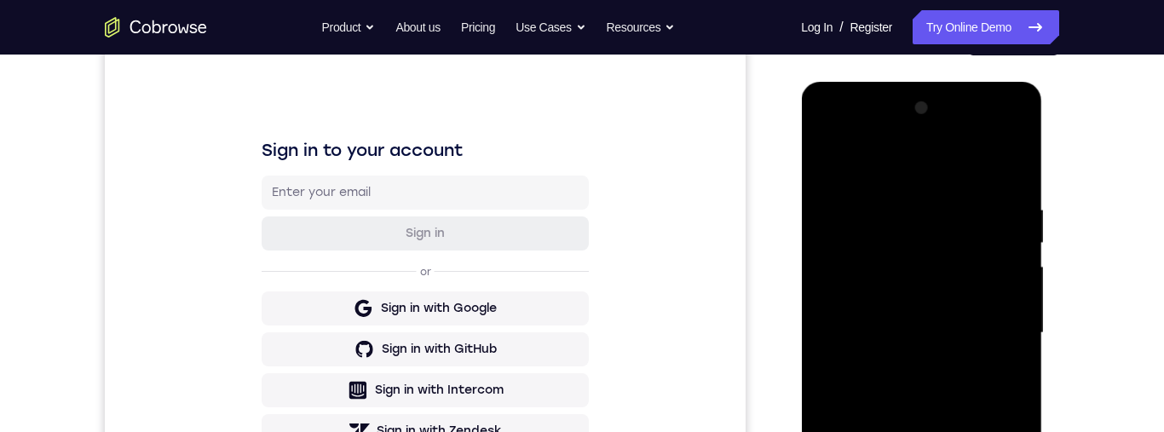
scroll to position [198, 0]
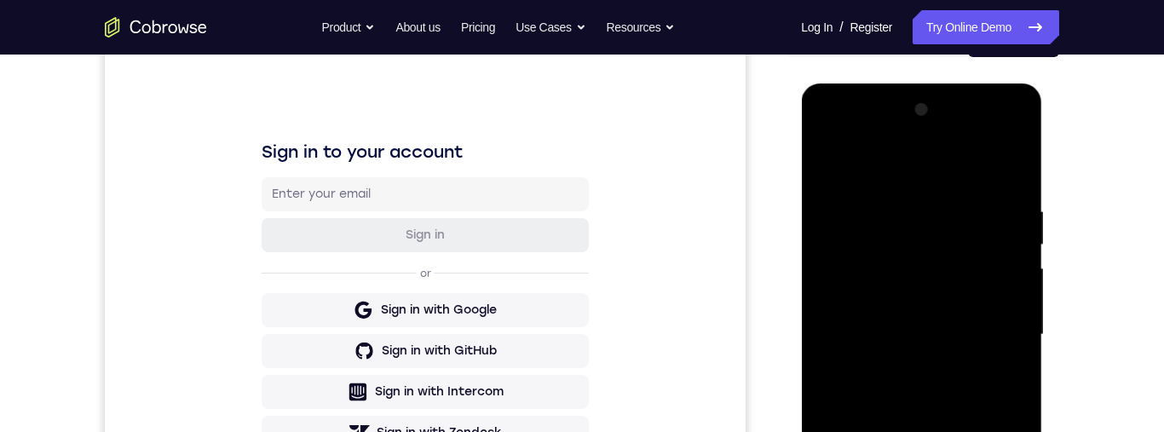
click at [1003, 163] on div at bounding box center [921, 334] width 215 height 477
click at [878, 313] on div at bounding box center [921, 334] width 215 height 477
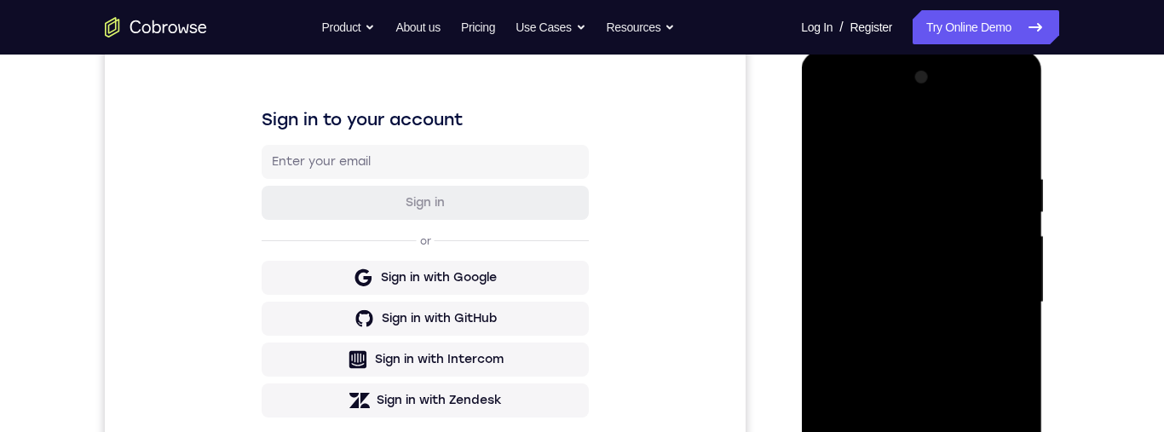
scroll to position [167, 0]
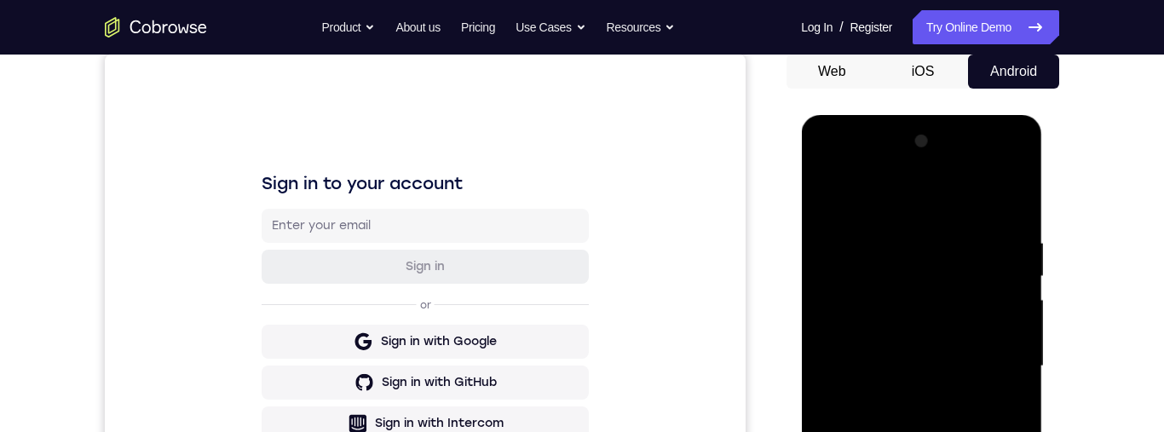
click at [825, 177] on div at bounding box center [921, 366] width 215 height 477
click at [851, 310] on div at bounding box center [921, 366] width 215 height 477
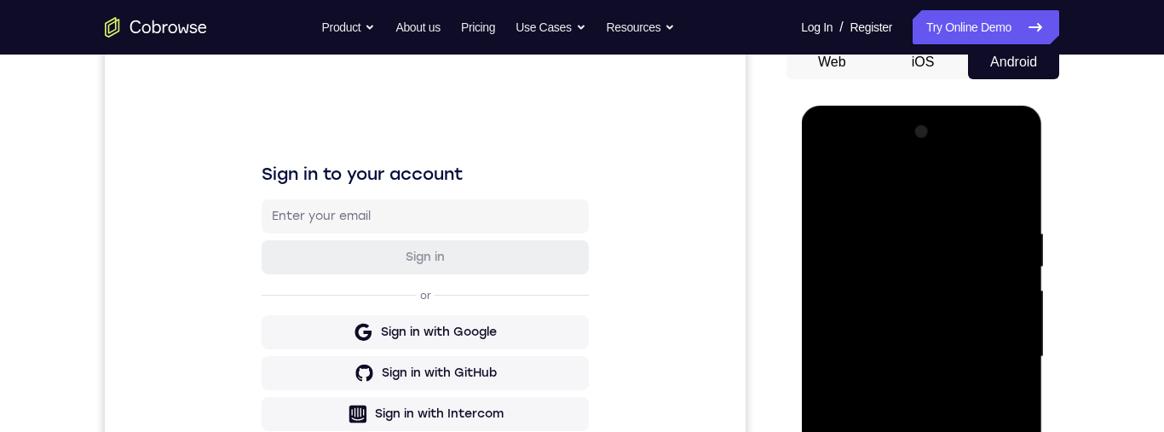
click at [896, 225] on div at bounding box center [921, 356] width 215 height 477
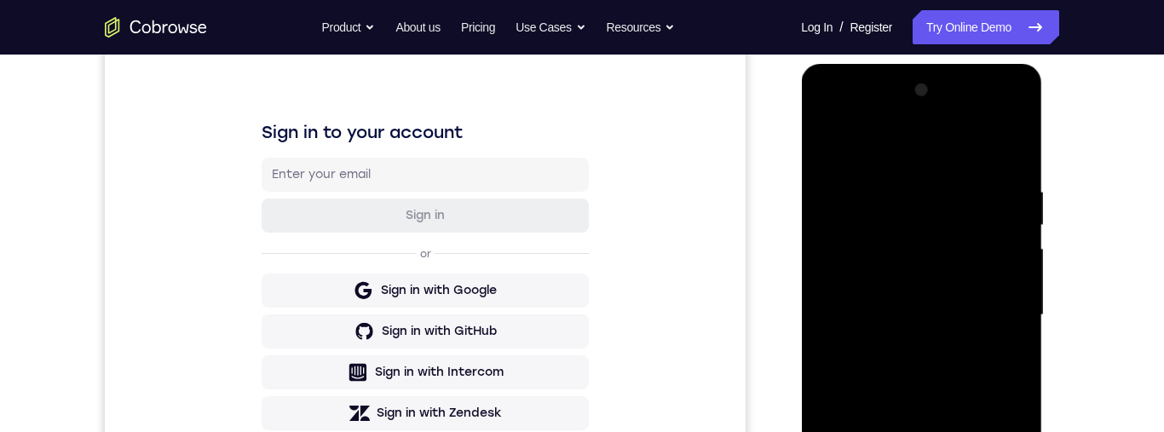
scroll to position [184, 0]
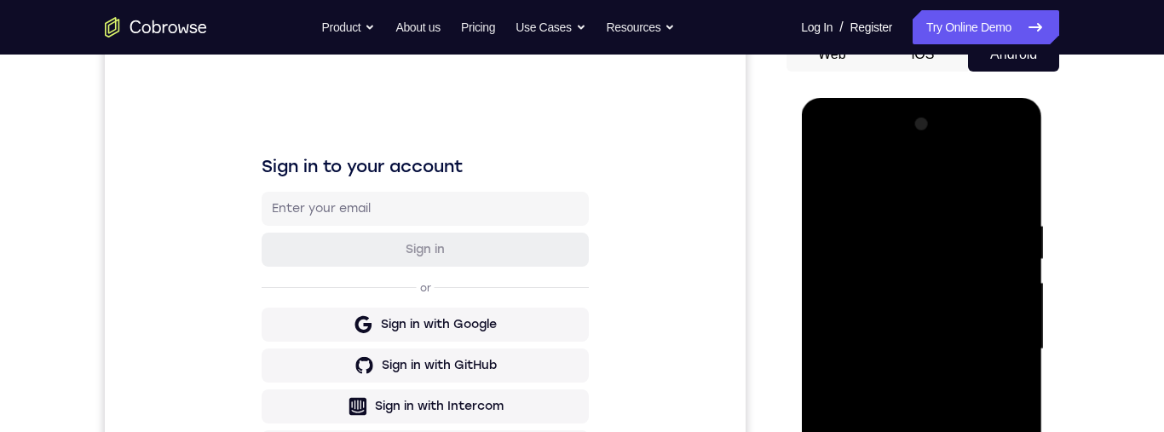
click at [1011, 331] on div at bounding box center [921, 349] width 215 height 477
click at [1005, 331] on div at bounding box center [921, 349] width 215 height 477
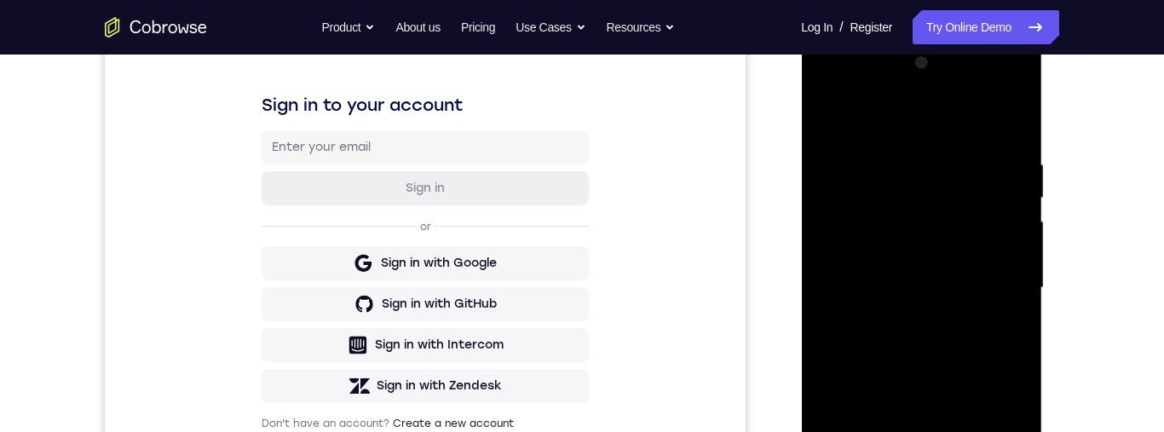
scroll to position [246, 0]
click at [1003, 321] on div at bounding box center [921, 287] width 215 height 477
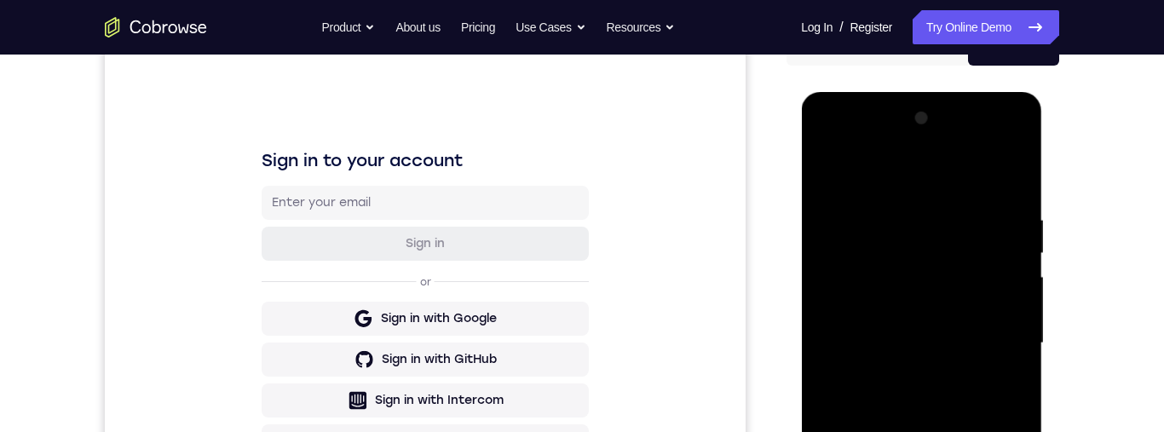
click at [1003, 366] on div at bounding box center [921, 343] width 215 height 477
click at [1012, 361] on div at bounding box center [921, 343] width 215 height 477
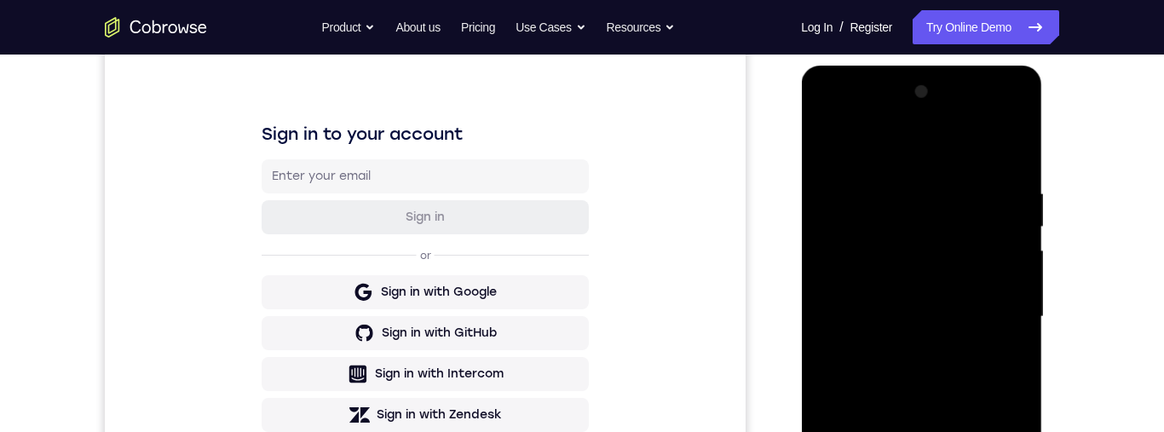
click at [1009, 329] on div at bounding box center [921, 316] width 215 height 477
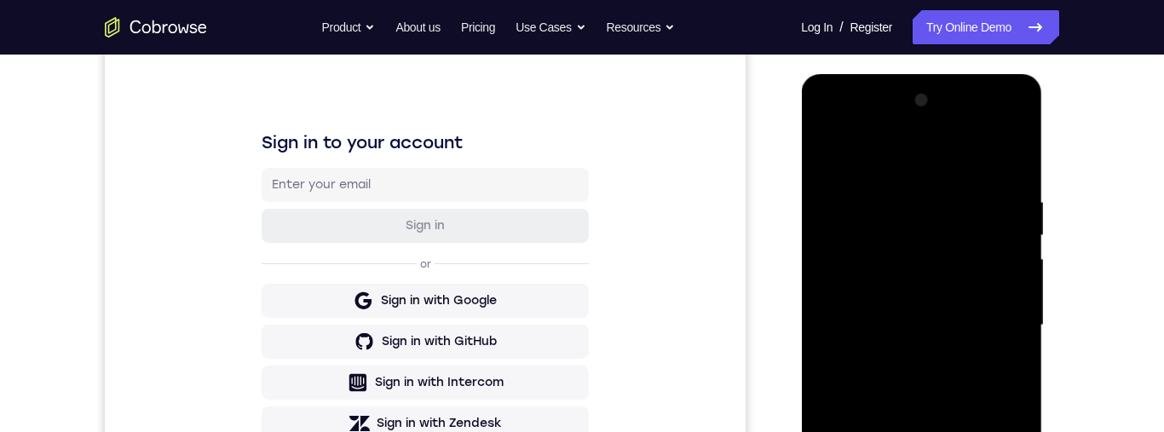
click at [993, 308] on div at bounding box center [921, 325] width 215 height 477
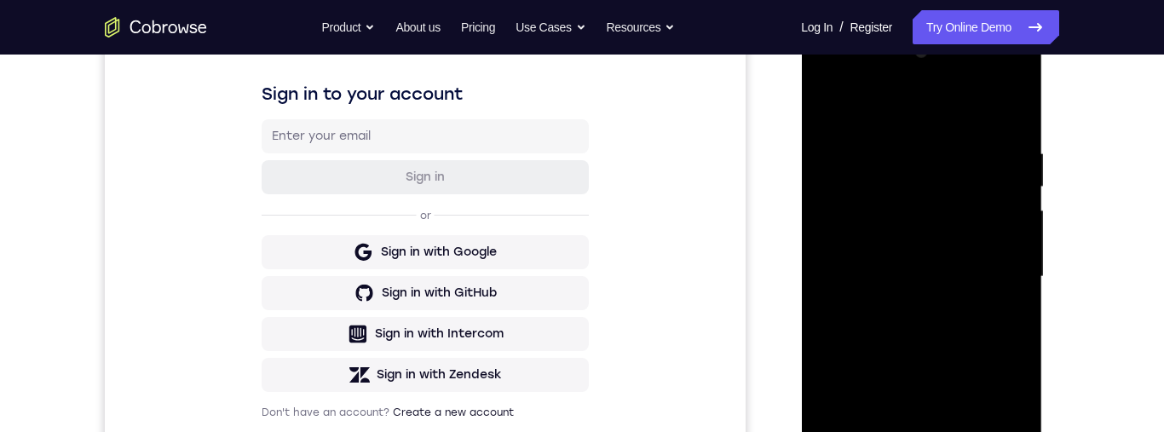
click at [1061, 253] on div "Your Support Agent Your Customer Web iOS Android Next Steps We’d be happy to gi…" at bounding box center [582, 360] width 1090 height 1124
click at [1063, 236] on div "Your Support Agent Your Customer Web iOS Android Next Steps We’d be happy to gi…" at bounding box center [582, 360] width 1090 height 1124
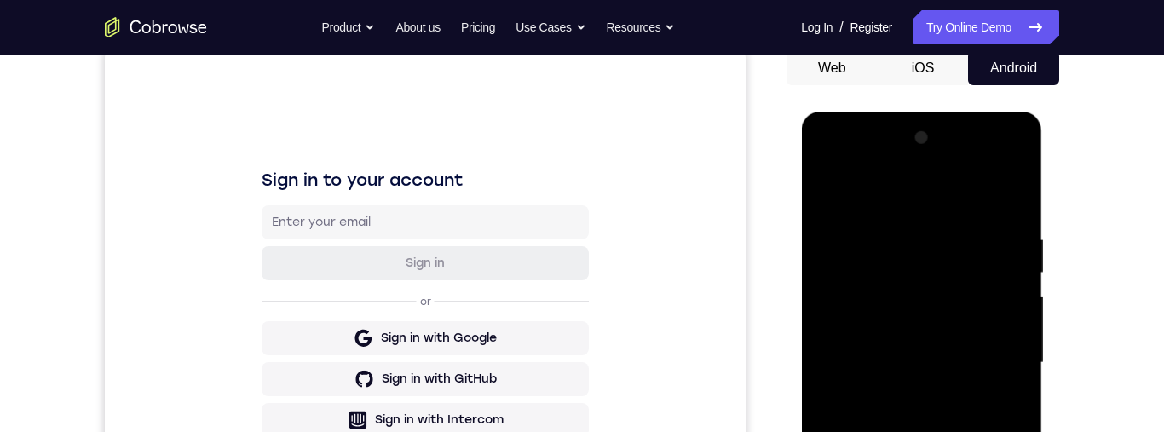
scroll to position [202, 0]
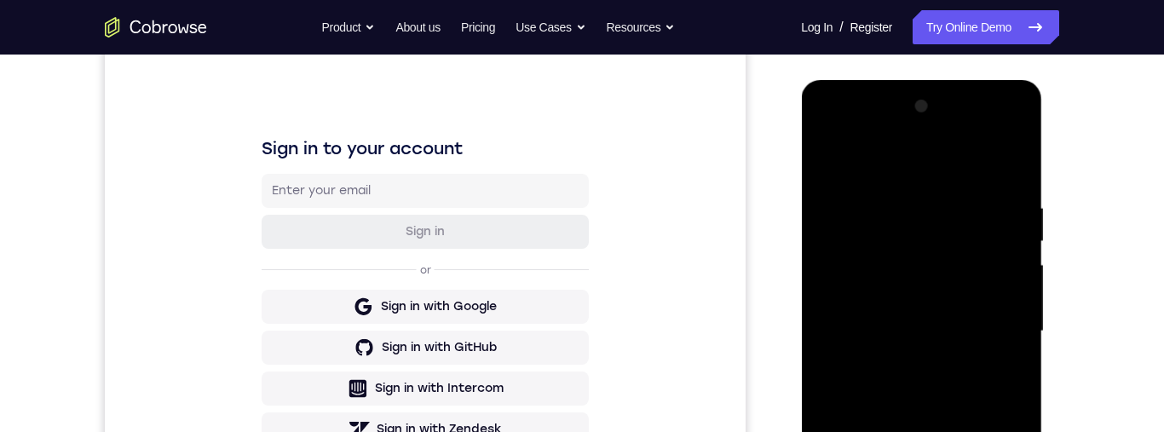
click at [1015, 320] on div at bounding box center [921, 331] width 215 height 477
click at [1005, 317] on div at bounding box center [921, 331] width 215 height 477
click at [1013, 308] on div at bounding box center [921, 331] width 215 height 477
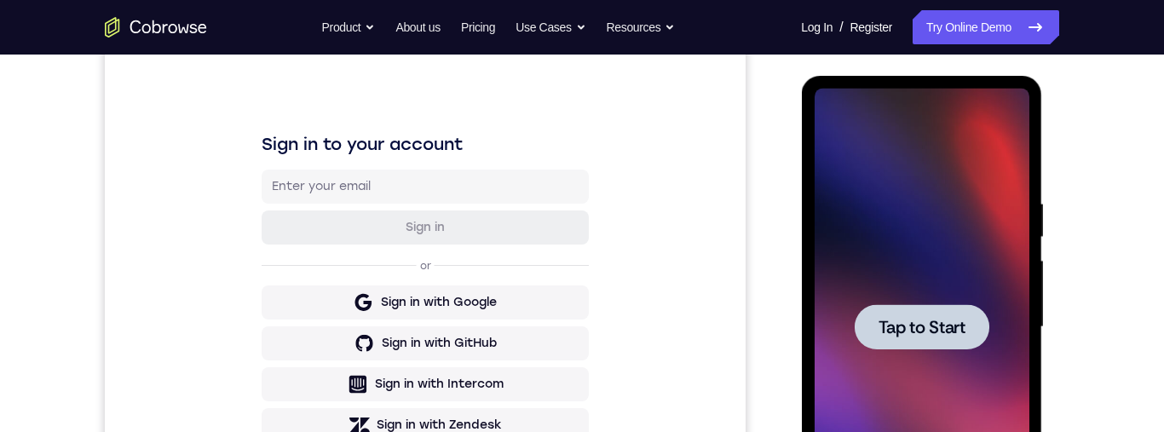
scroll to position [232, 0]
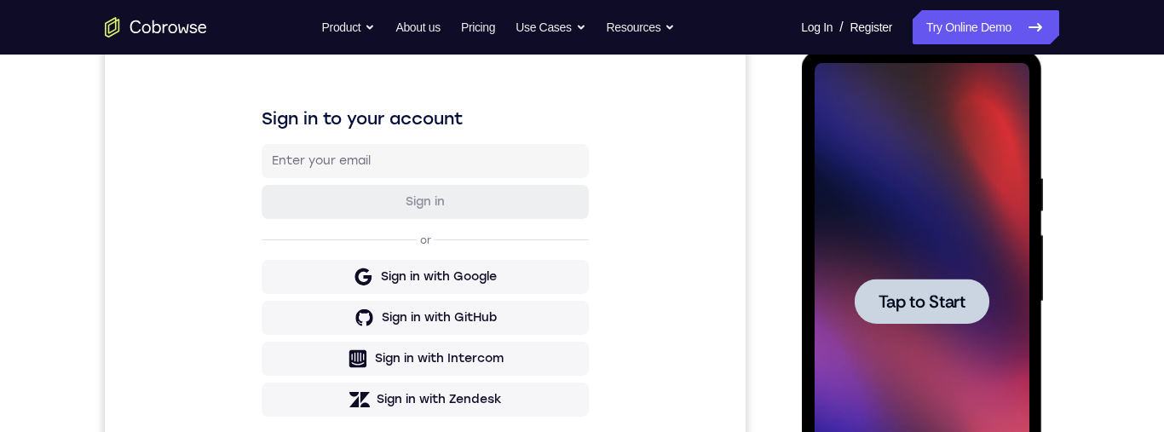
click at [889, 288] on div at bounding box center [921, 301] width 135 height 45
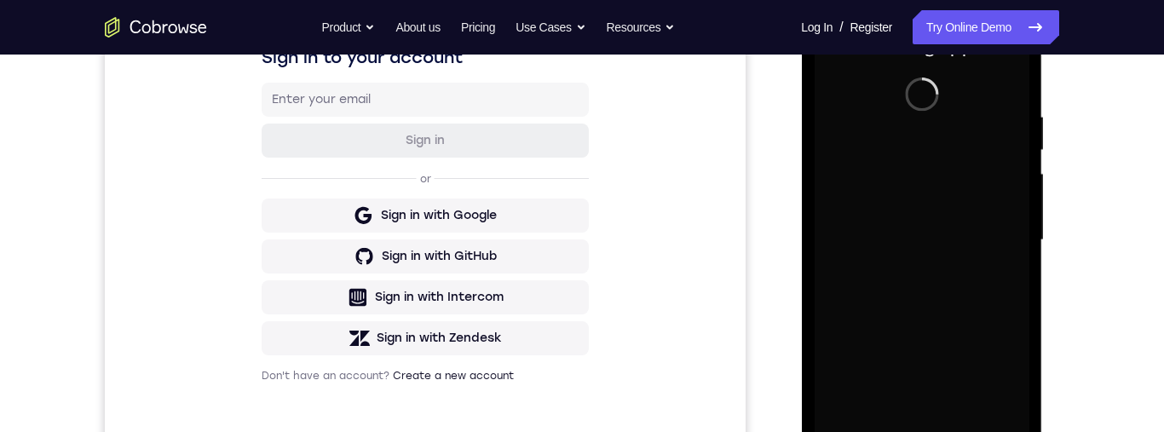
scroll to position [354, 0]
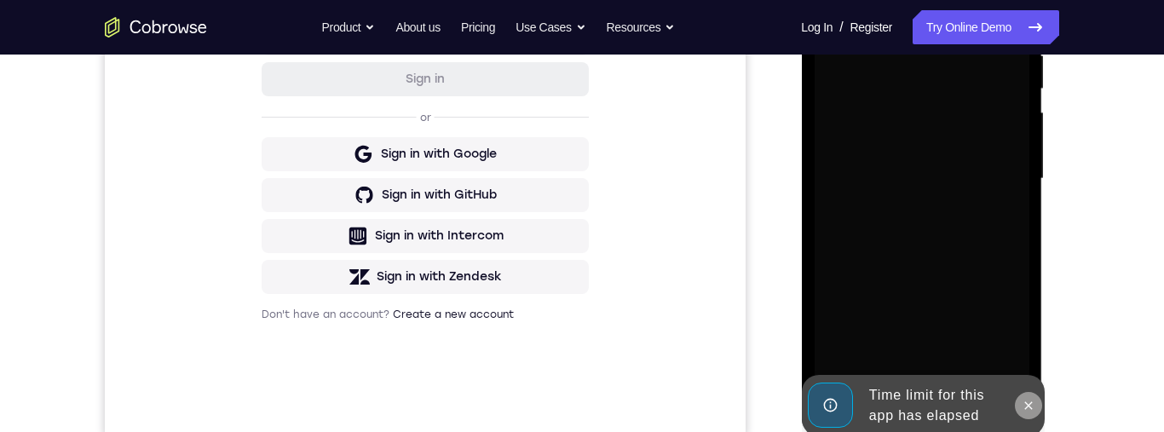
click at [1026, 405] on icon at bounding box center [1028, 405] width 8 height 8
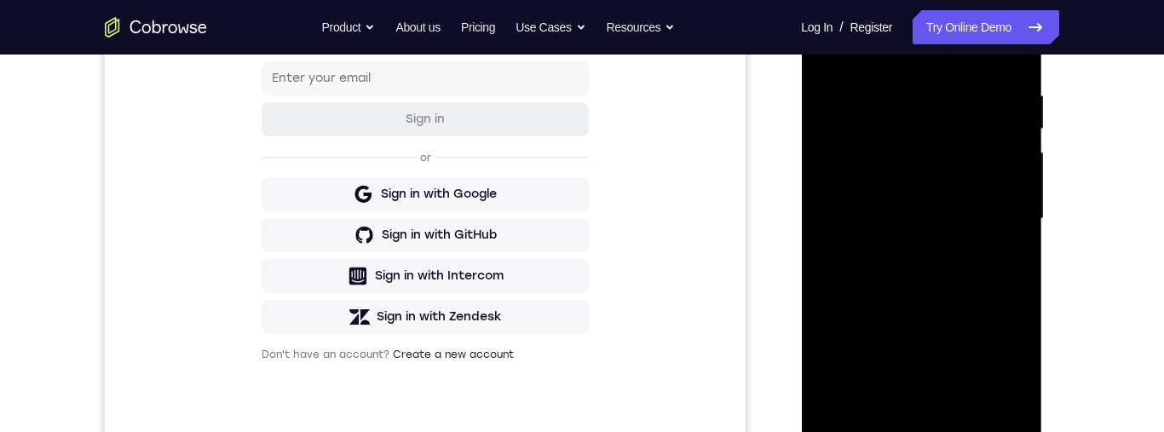
scroll to position [354, 0]
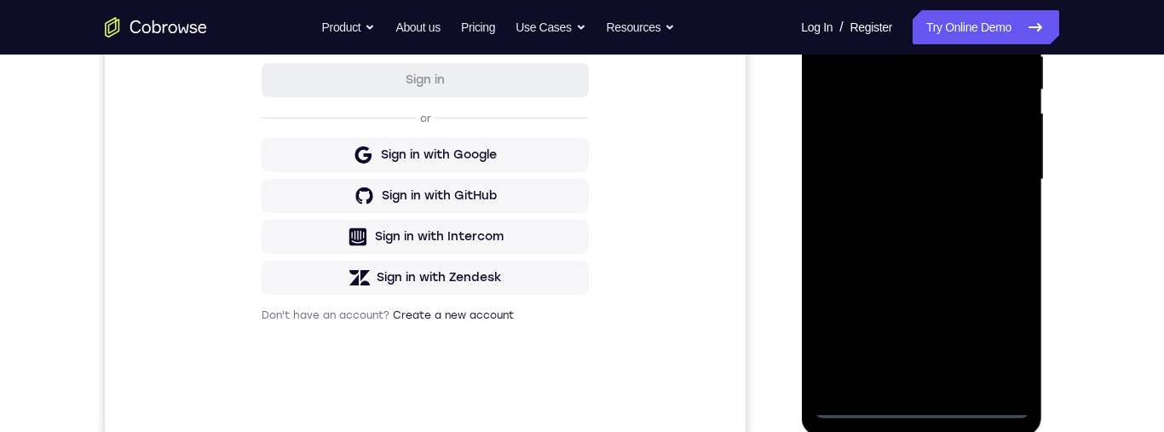
click at [923, 411] on div at bounding box center [921, 179] width 215 height 477
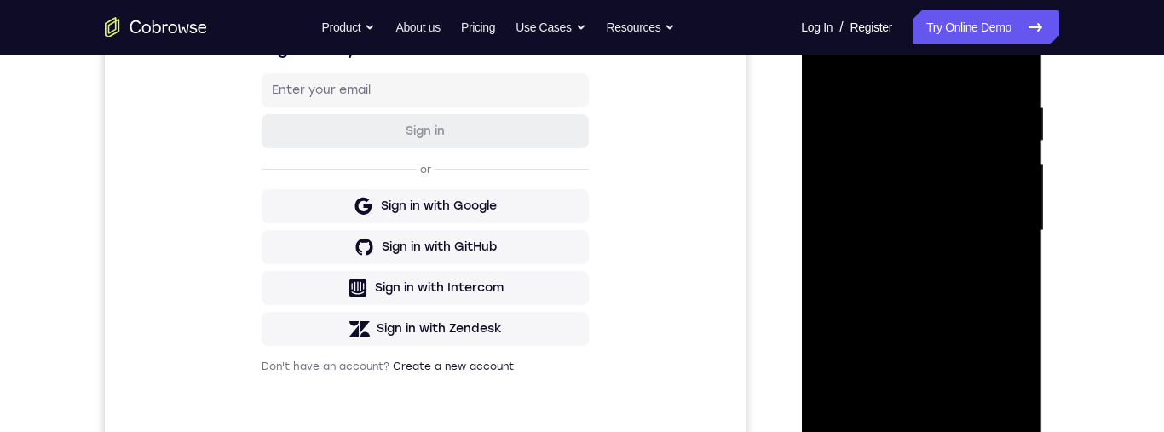
click at [996, 372] on div at bounding box center [921, 230] width 215 height 477
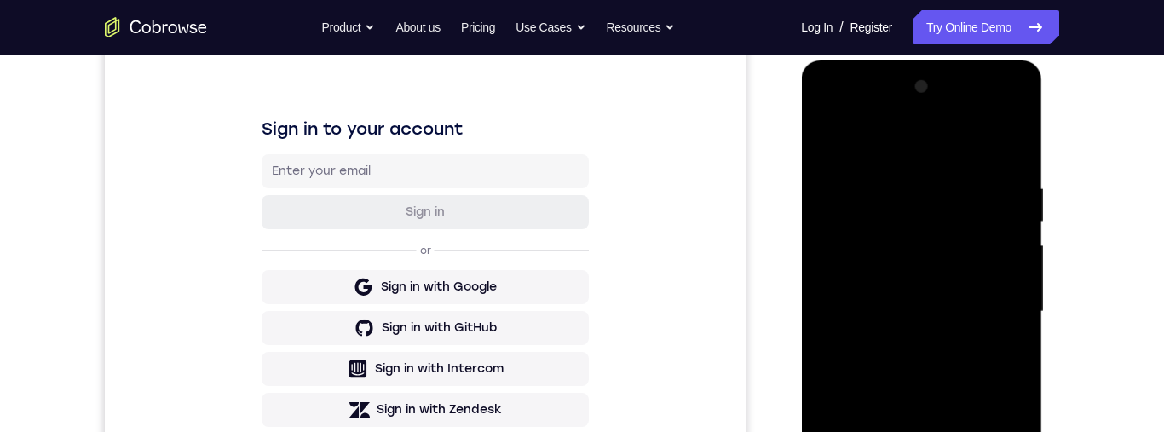
click at [952, 150] on div at bounding box center [921, 311] width 215 height 477
click at [999, 308] on div at bounding box center [921, 311] width 215 height 477
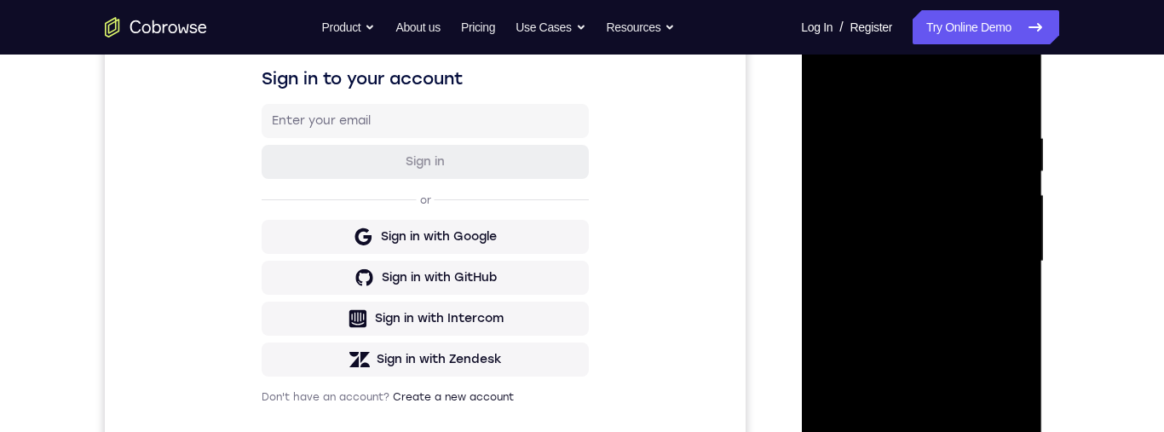
scroll to position [314, 0]
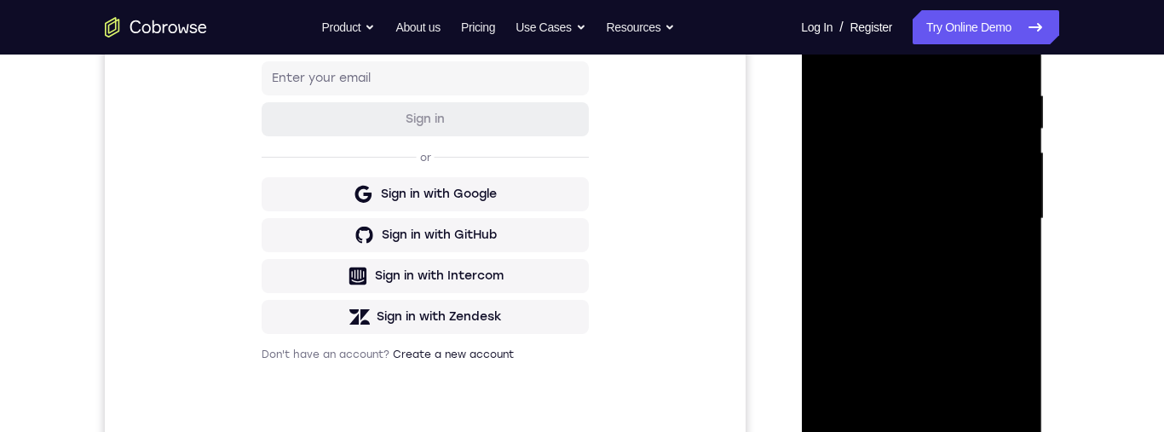
click at [898, 249] on div at bounding box center [921, 218] width 215 height 477
click at [894, 191] on div at bounding box center [921, 218] width 215 height 477
click at [916, 185] on div at bounding box center [921, 218] width 215 height 477
click at [980, 225] on div at bounding box center [921, 218] width 215 height 477
click at [982, 285] on div at bounding box center [921, 218] width 215 height 477
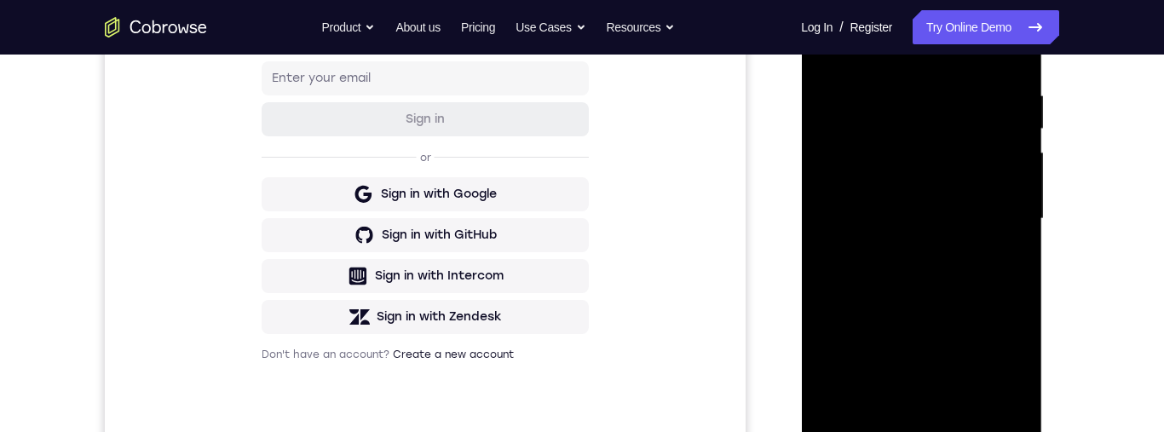
click at [976, 276] on div at bounding box center [921, 218] width 215 height 477
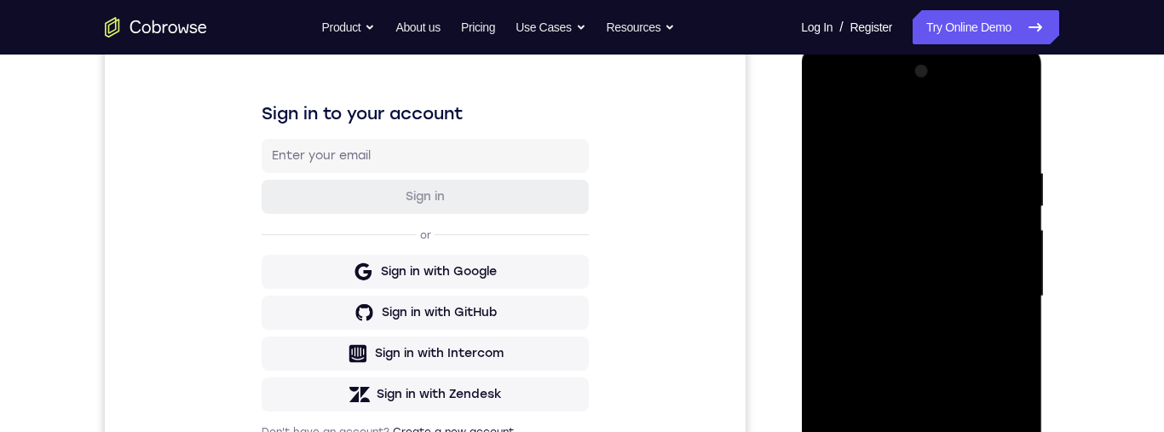
scroll to position [288, 0]
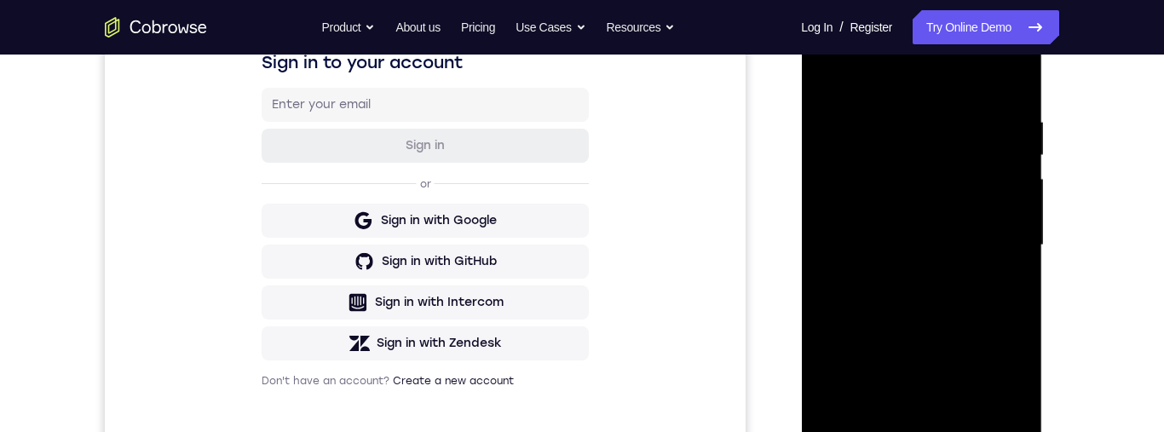
click at [941, 330] on div at bounding box center [921, 245] width 215 height 477
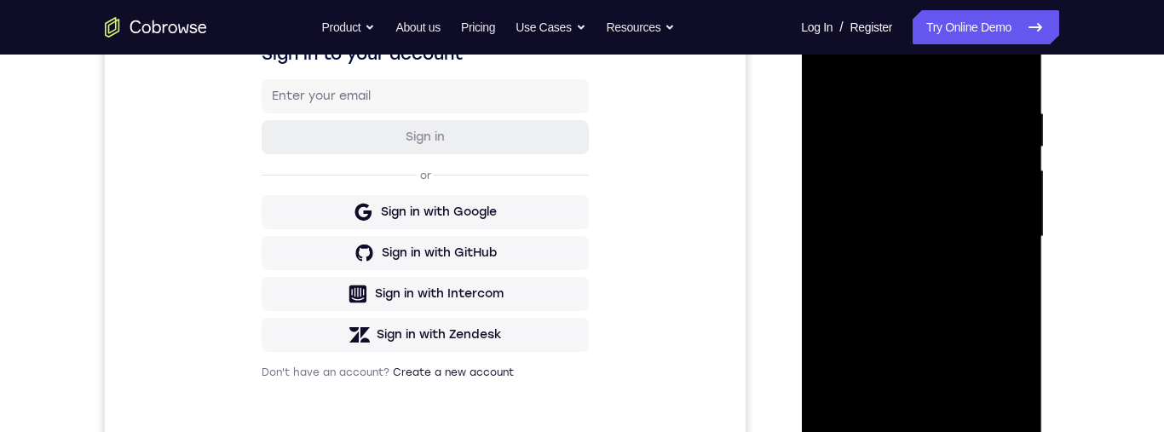
scroll to position [327, 0]
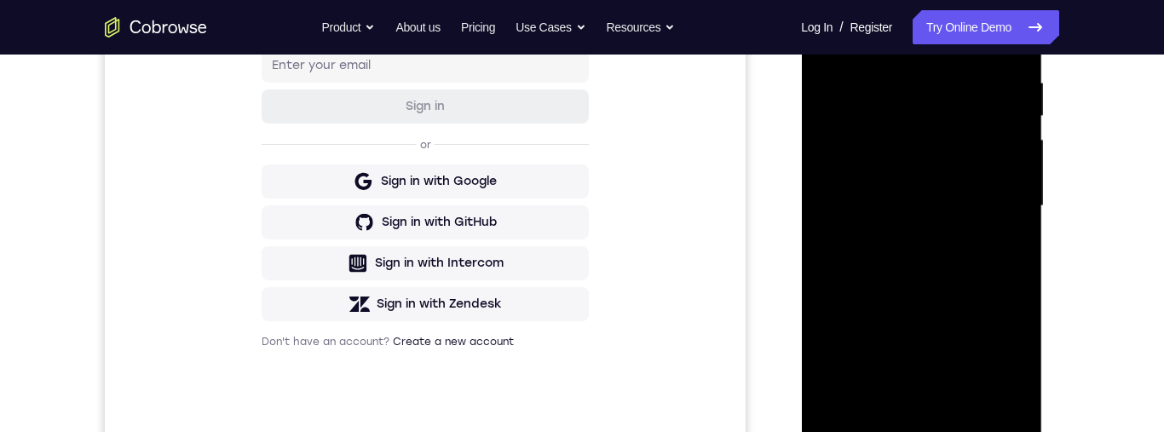
click at [996, 405] on div at bounding box center [921, 206] width 215 height 477
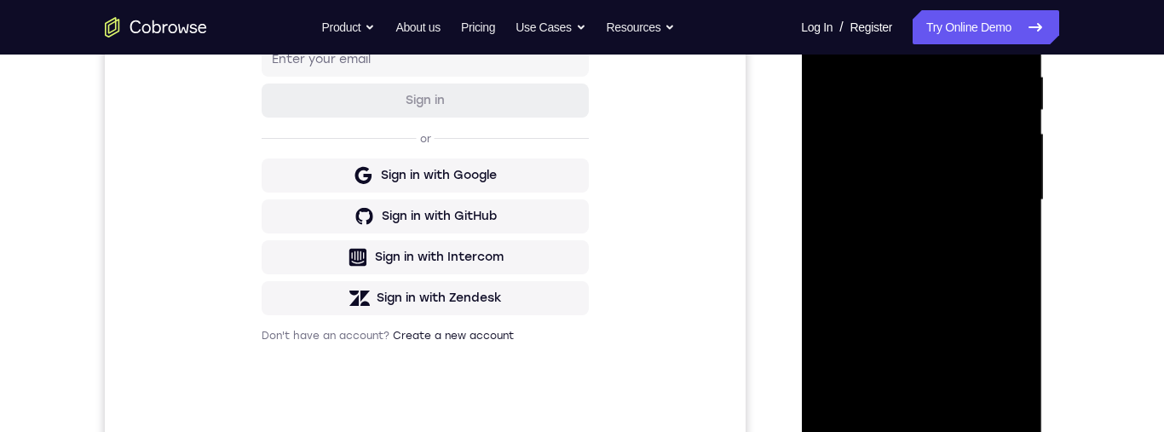
scroll to position [234, 0]
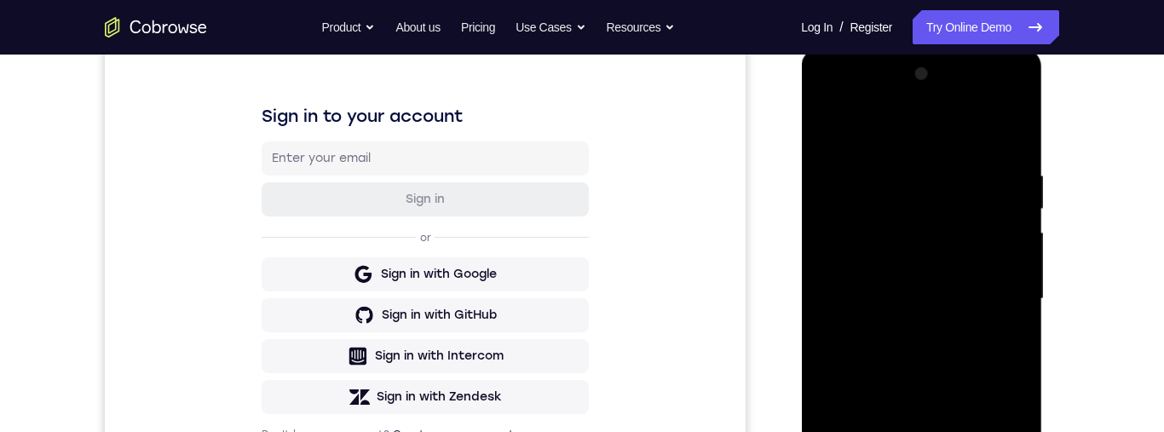
click at [820, 118] on div at bounding box center [921, 298] width 215 height 477
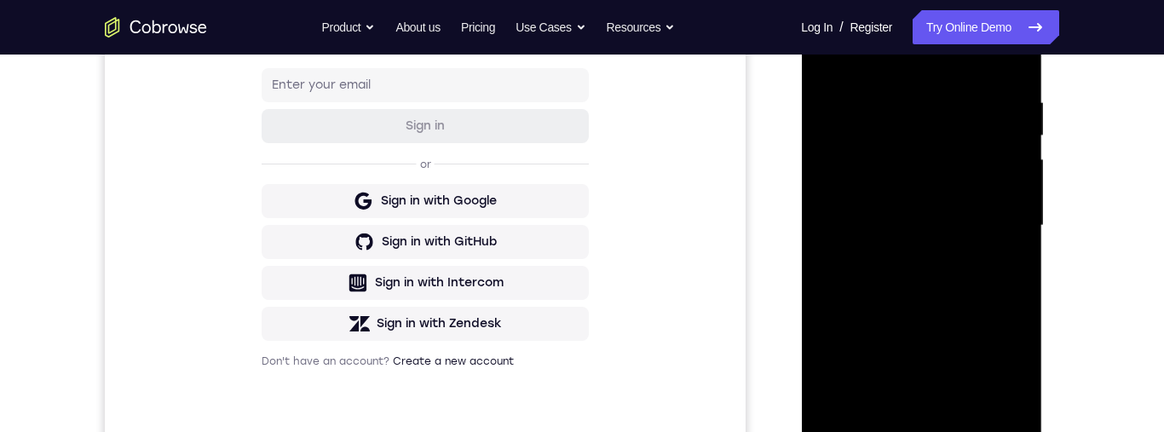
scroll to position [307, 0]
click at [907, 274] on div at bounding box center [921, 226] width 215 height 477
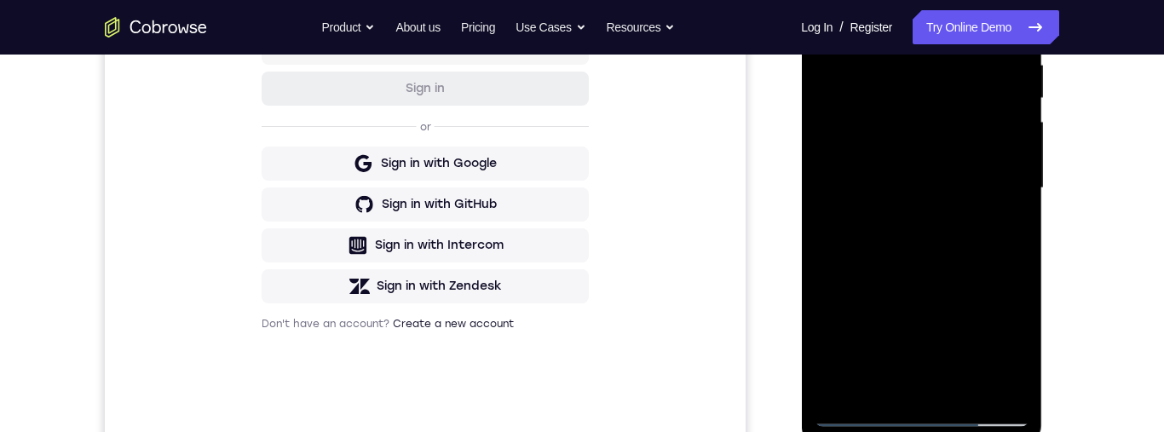
scroll to position [275, 0]
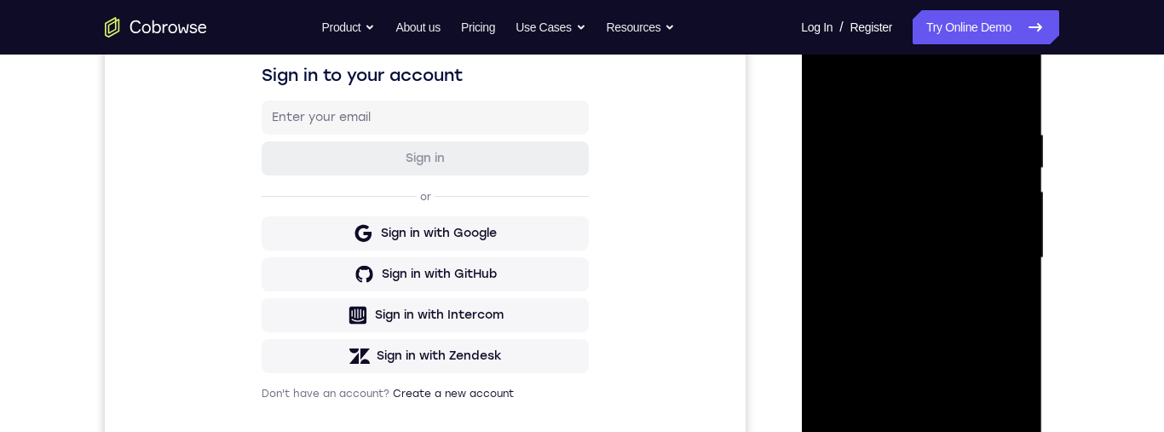
click at [829, 76] on div at bounding box center [921, 258] width 215 height 477
click at [831, 78] on div at bounding box center [921, 258] width 215 height 477
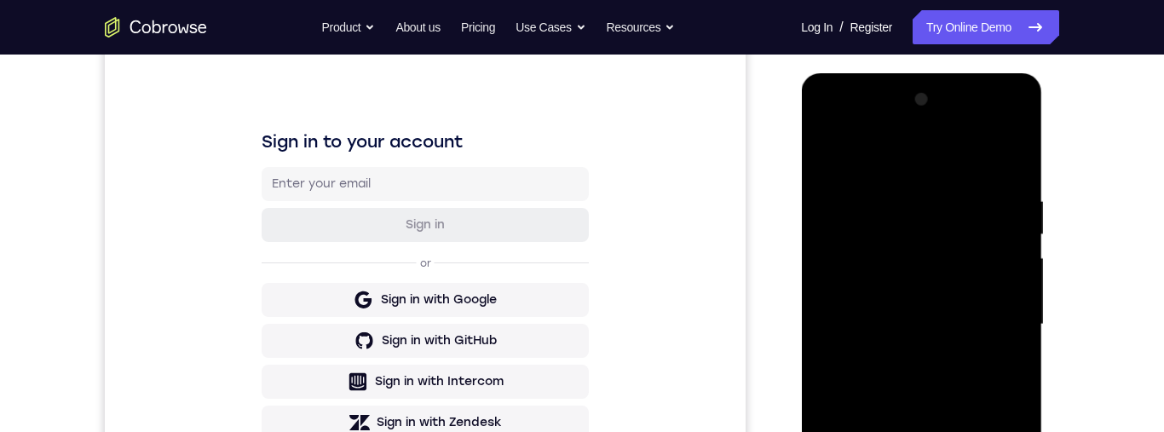
click at [919, 360] on div at bounding box center [921, 324] width 215 height 477
click at [1007, 163] on div at bounding box center [921, 324] width 215 height 477
click at [987, 223] on div at bounding box center [921, 324] width 215 height 477
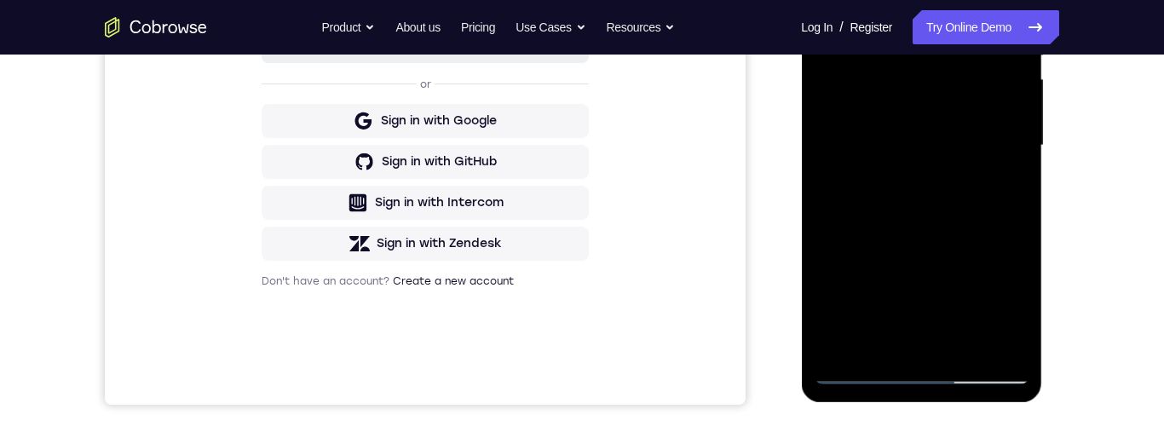
scroll to position [377, 0]
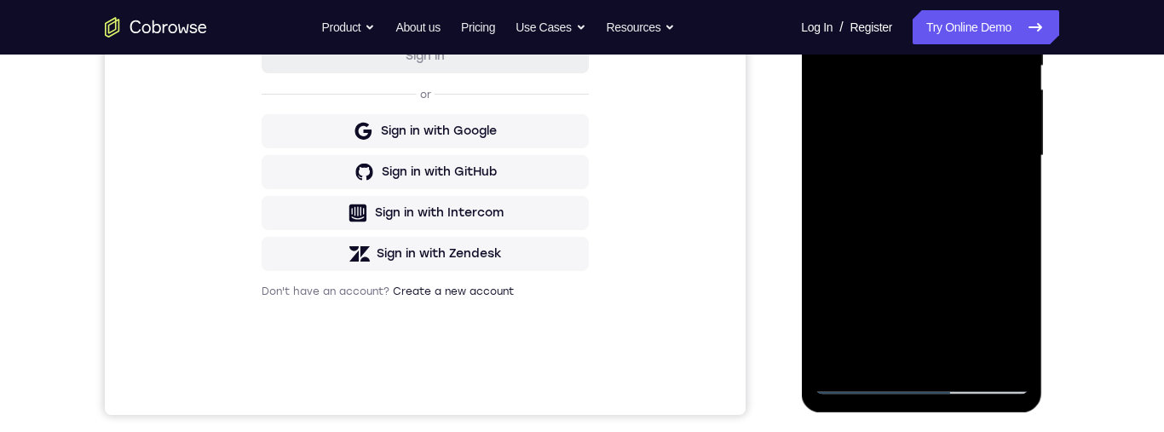
click at [856, 374] on div at bounding box center [921, 155] width 215 height 477
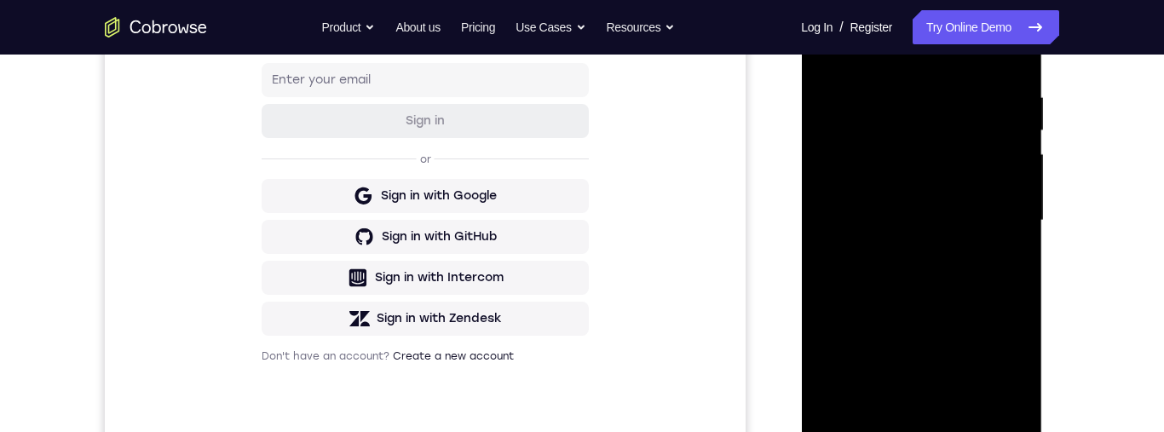
scroll to position [437, 0]
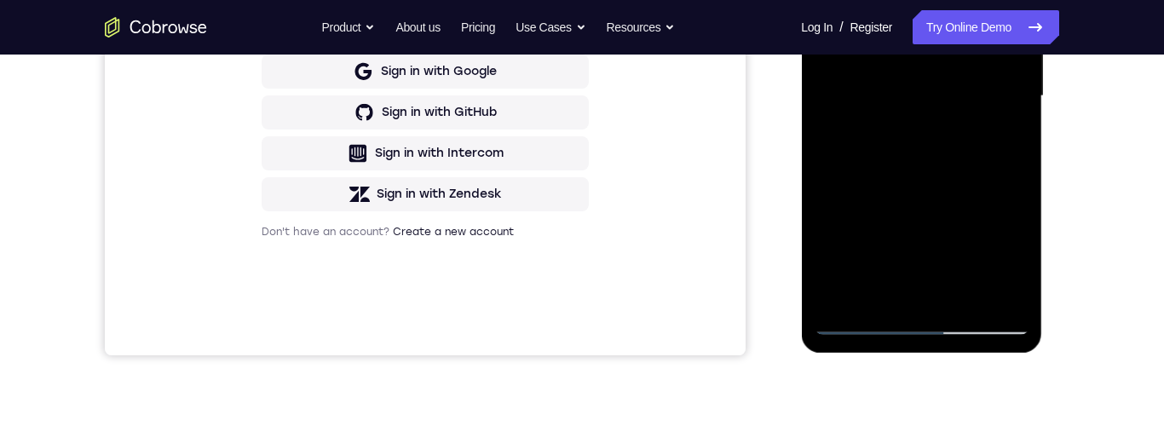
click at [853, 319] on div at bounding box center [921, 96] width 215 height 477
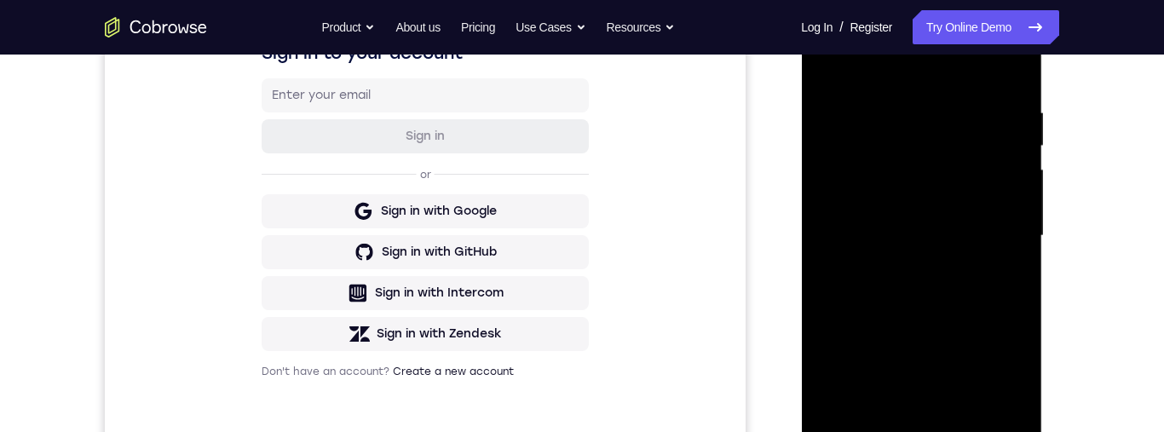
scroll to position [242, 0]
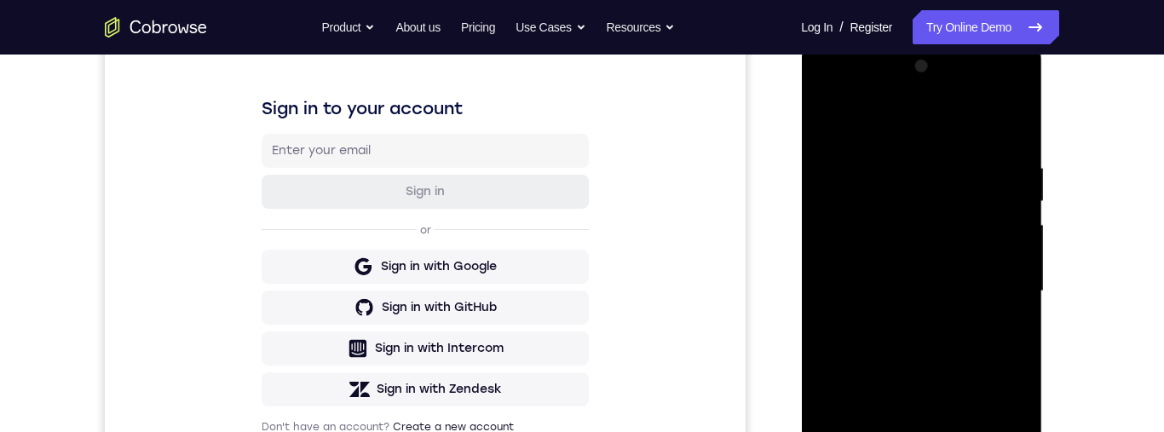
click at [820, 113] on div at bounding box center [921, 291] width 215 height 477
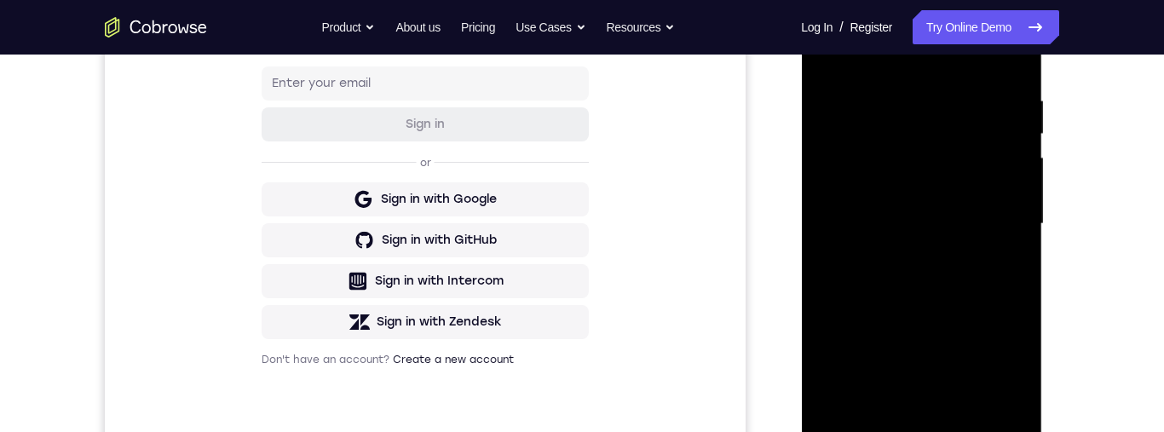
scroll to position [400, 0]
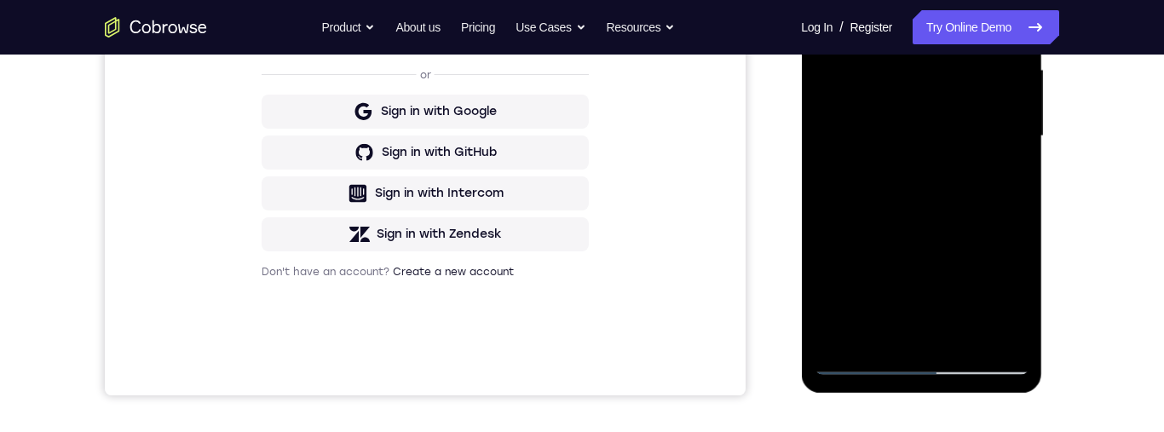
click at [1066, 158] on div "Your Support Agent Your Customer Web iOS Android Next Steps We’d be happy to gi…" at bounding box center [582, 220] width 1090 height 1124
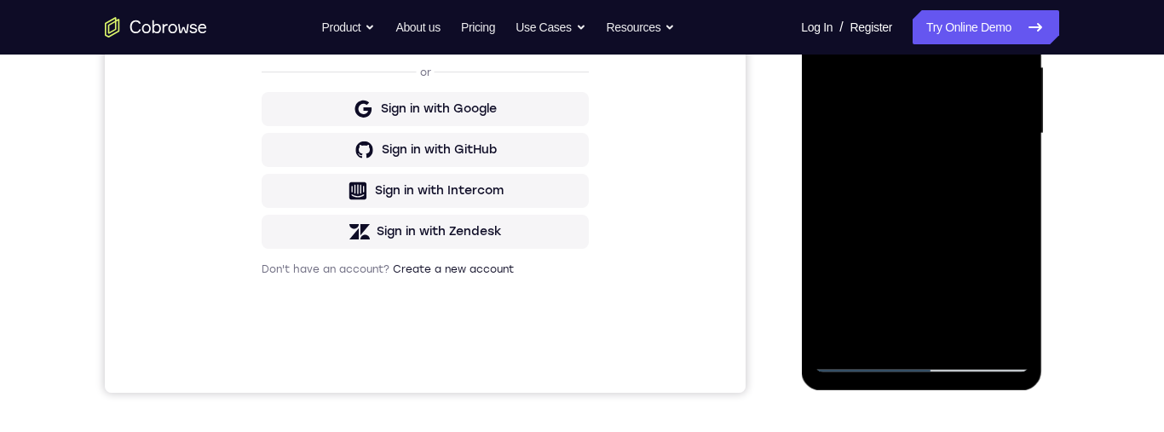
click at [952, 279] on div at bounding box center [921, 133] width 215 height 477
click at [954, 252] on div at bounding box center [921, 133] width 215 height 477
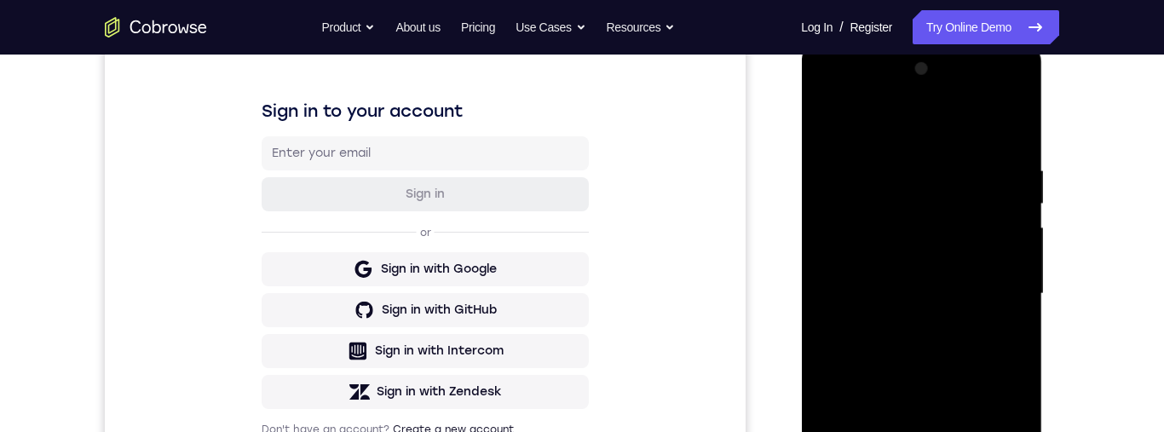
scroll to position [248, 0]
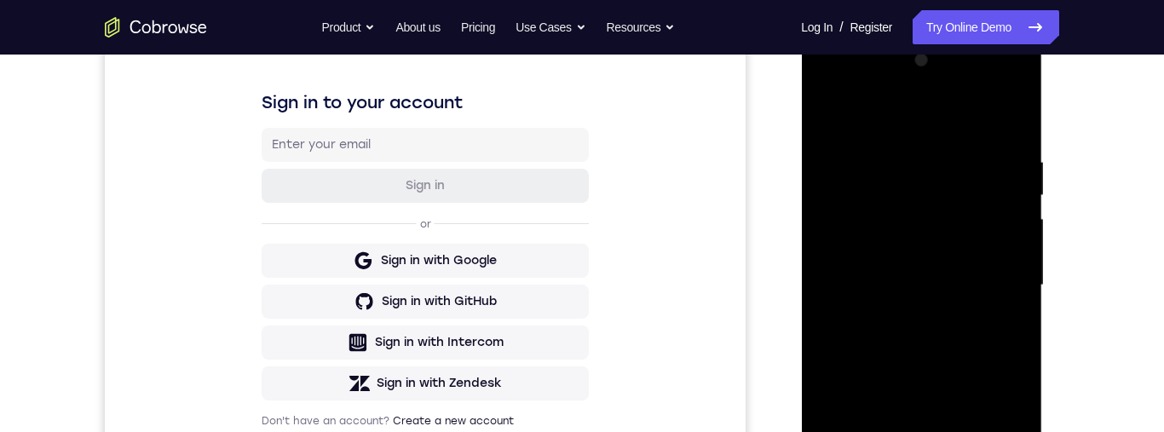
click at [821, 113] on div at bounding box center [921, 285] width 215 height 477
click at [940, 177] on div at bounding box center [921, 285] width 215 height 477
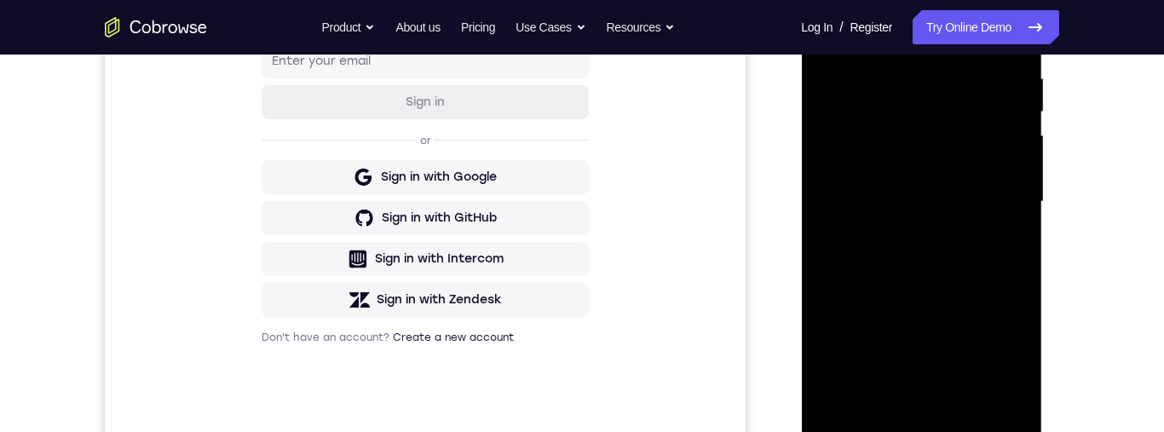
scroll to position [263, 0]
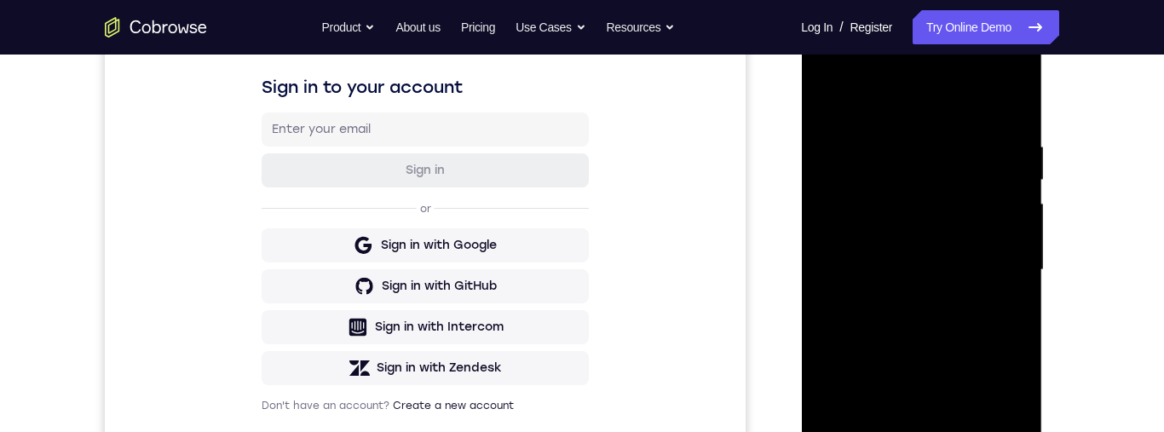
click at [1012, 94] on div at bounding box center [921, 270] width 215 height 477
click at [916, 193] on div at bounding box center [921, 270] width 215 height 477
click at [937, 262] on div at bounding box center [921, 270] width 215 height 477
click at [829, 99] on div at bounding box center [921, 270] width 215 height 477
click at [1082, 256] on div "Your Support Agent Your Customer Web iOS Android Next Steps We’d be happy to gi…" at bounding box center [582, 353] width 1090 height 1124
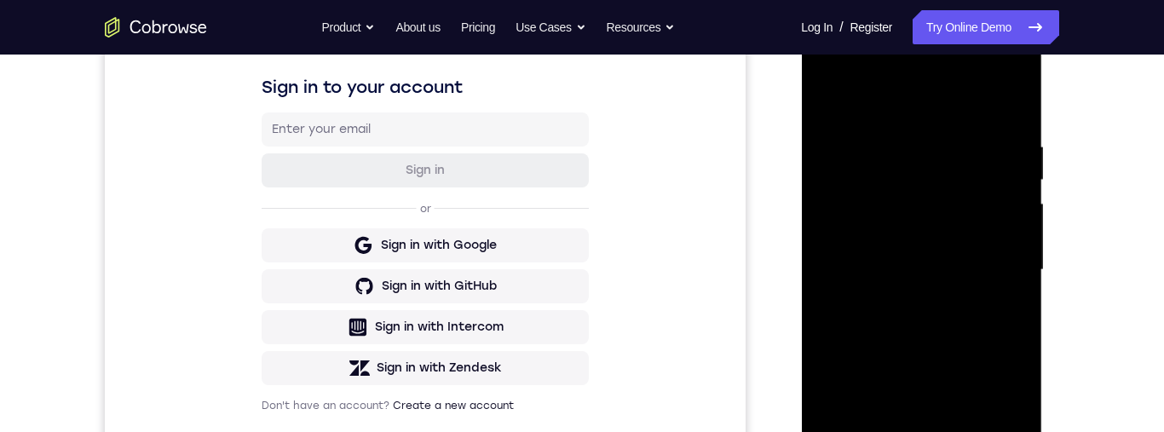
click at [1019, 265] on div at bounding box center [921, 270] width 215 height 477
click at [824, 101] on div at bounding box center [921, 270] width 215 height 477
click at [1015, 92] on div at bounding box center [921, 270] width 215 height 477
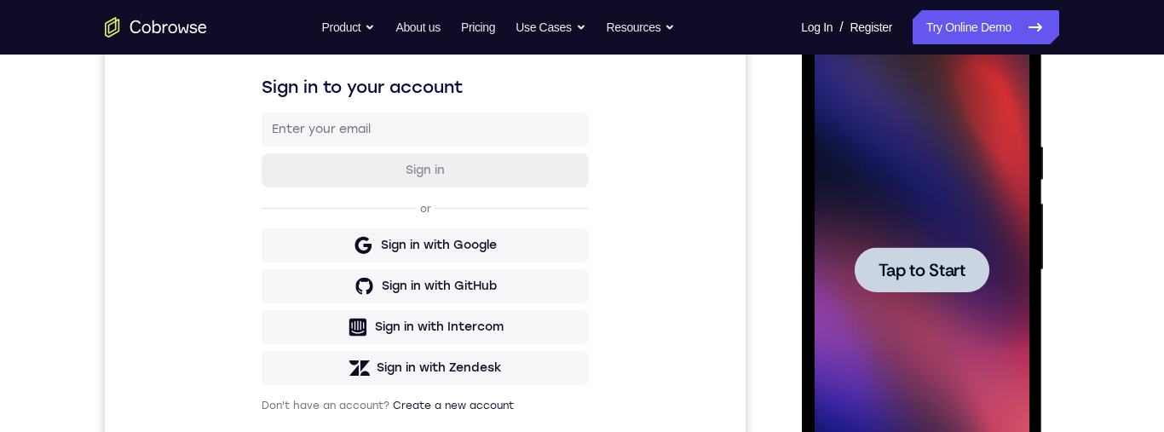
scroll to position [331, 0]
